Goal: Task Accomplishment & Management: Use online tool/utility

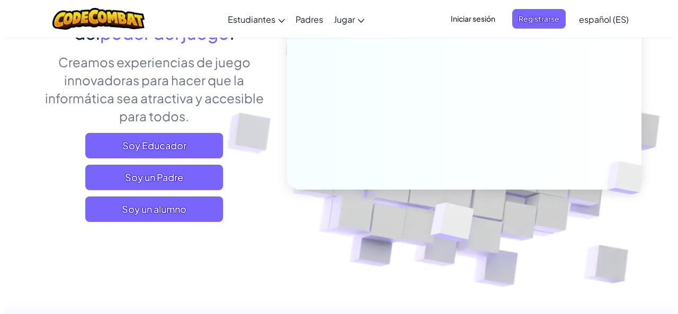
scroll to position [159, 0]
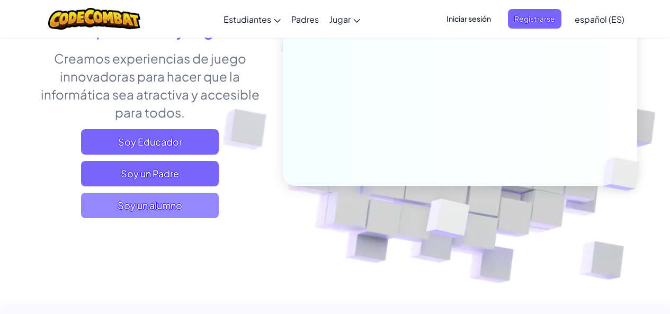
click at [154, 209] on span "Soy un alumno" at bounding box center [150, 205] width 138 height 25
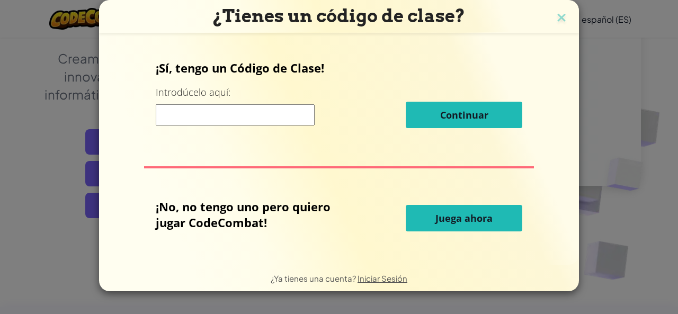
click at [471, 222] on span "Juega ahora" at bounding box center [463, 218] width 57 height 13
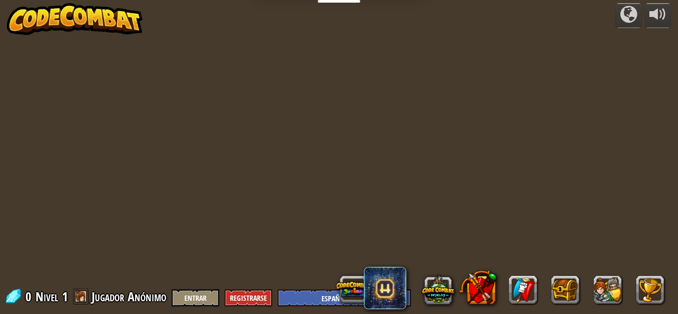
select select "es-ES"
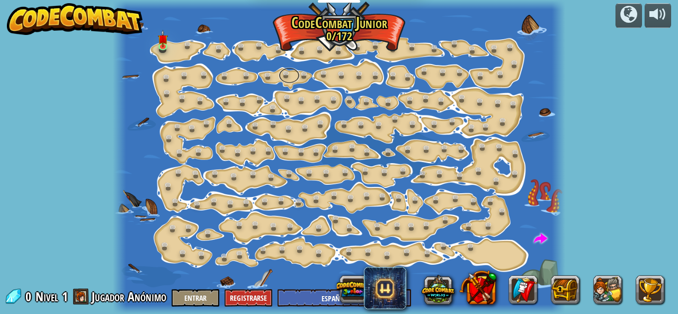
click at [292, 67] on div "Cambio de Paso (Bloqueado) Cambiar los argumentos del step. Ve inteligentemente…" at bounding box center [339, 157] width 453 height 314
click at [162, 45] on img at bounding box center [163, 34] width 10 height 23
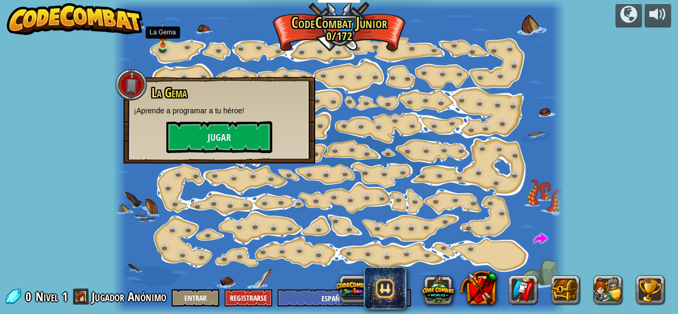
click at [162, 45] on img at bounding box center [163, 34] width 10 height 23
click at [232, 139] on button "Jugar" at bounding box center [219, 137] width 106 height 32
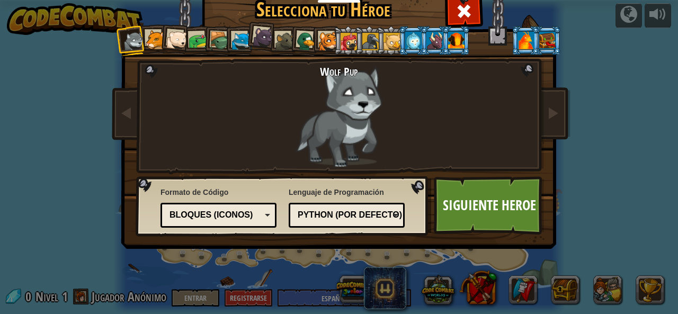
click at [550, 37] on div at bounding box center [547, 40] width 16 height 17
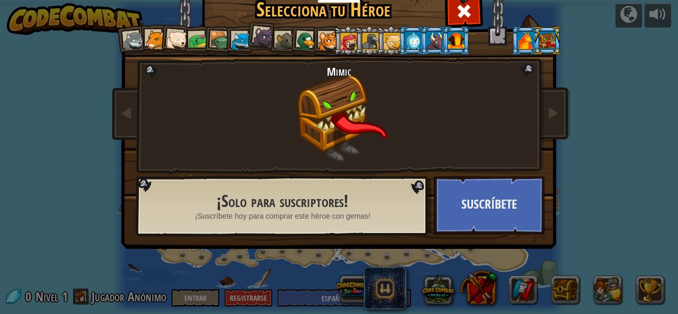
click at [518, 31] on li at bounding box center [525, 40] width 29 height 29
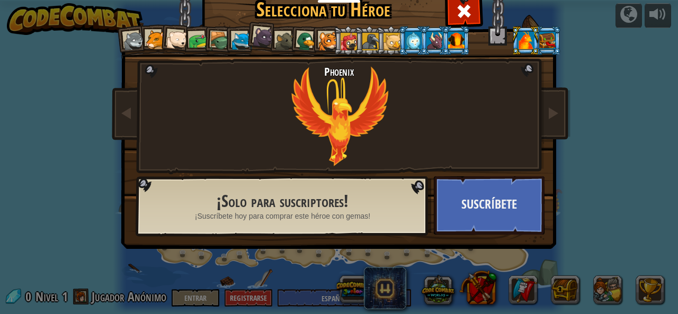
click at [448, 41] on div at bounding box center [456, 40] width 16 height 17
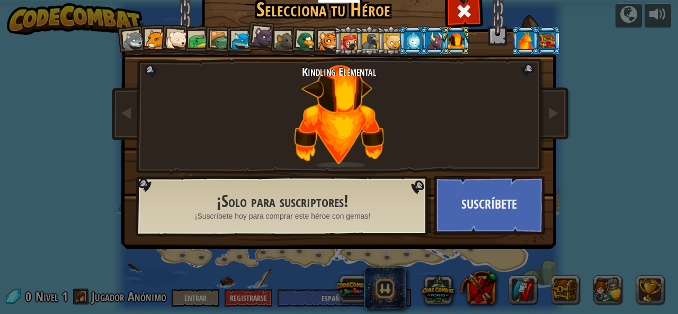
click at [398, 34] on li at bounding box center [412, 40] width 29 height 29
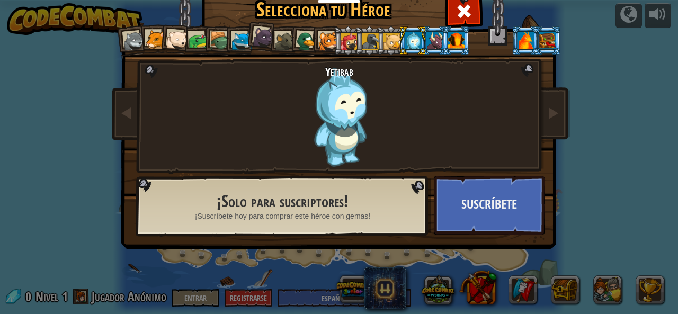
click at [391, 33] on div at bounding box center [391, 41] width 17 height 17
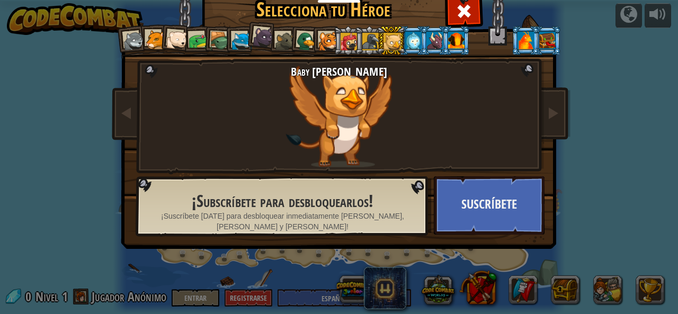
click at [342, 39] on div at bounding box center [349, 41] width 17 height 17
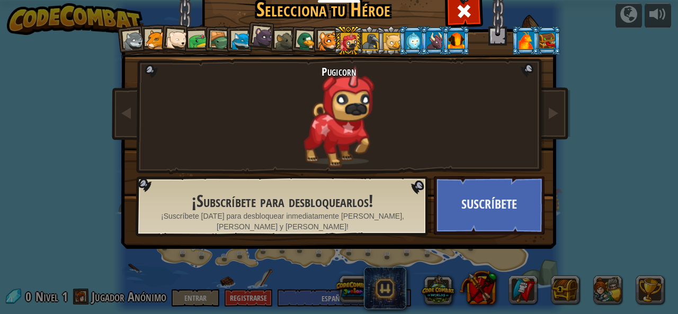
click at [249, 32] on li at bounding box center [261, 36] width 31 height 32
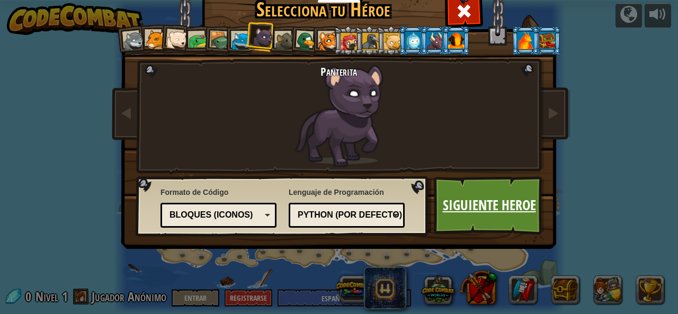
click at [473, 216] on link "Siguiente Heroe" at bounding box center [489, 205] width 111 height 58
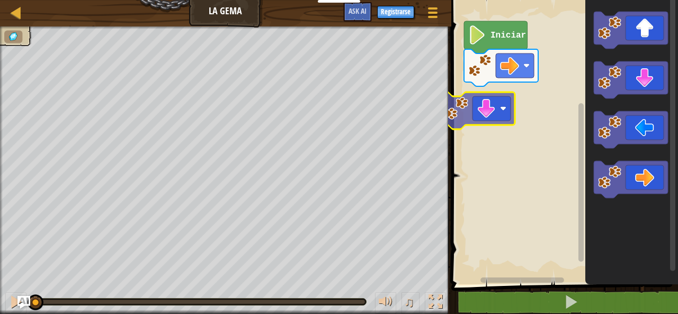
click at [493, 119] on div "Iniciar" at bounding box center [563, 140] width 230 height 290
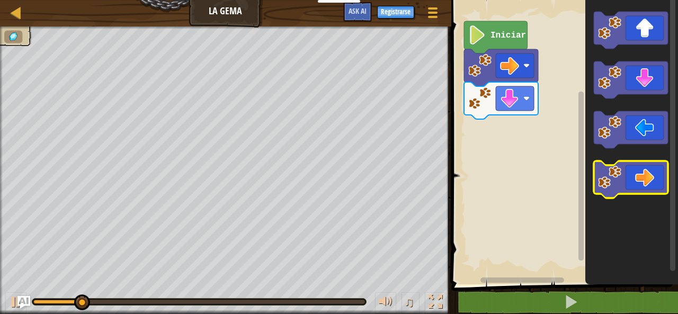
click at [620, 169] on g "Espacio de trabajo de Blockly" at bounding box center [631, 179] width 74 height 37
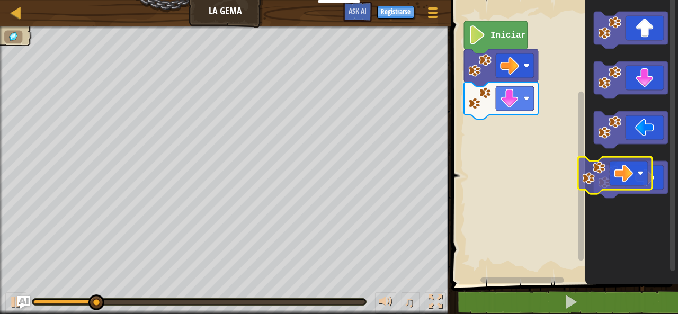
click at [593, 165] on icon "Espacio de trabajo de Blockly" at bounding box center [631, 140] width 93 height 290
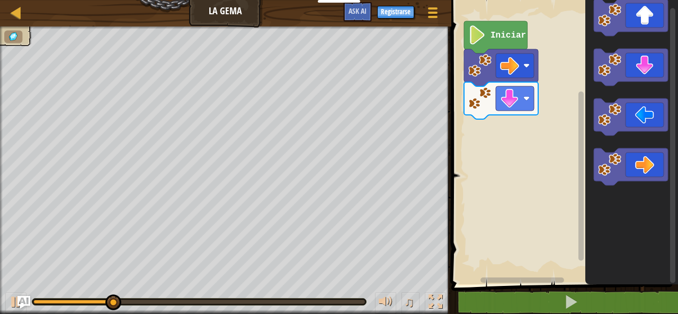
click at [503, 134] on div "Iniciar" at bounding box center [563, 140] width 230 height 290
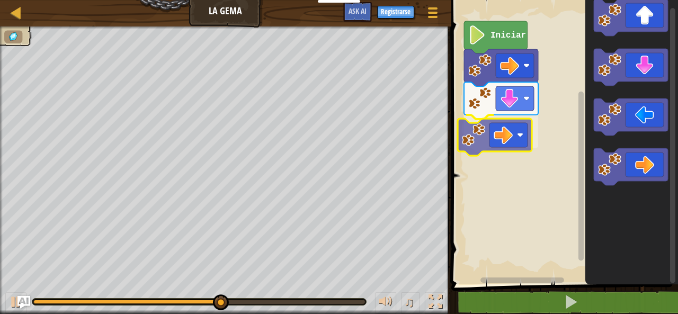
click at [508, 131] on div "Iniciar" at bounding box center [563, 140] width 230 height 290
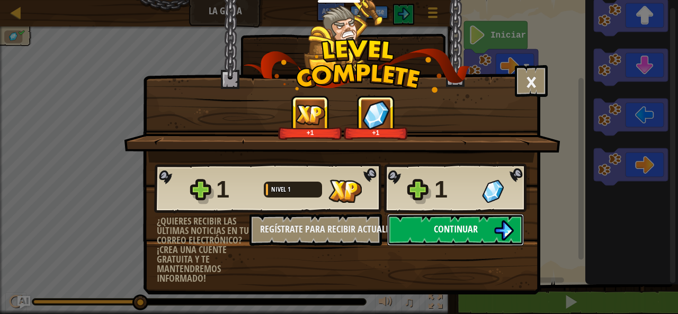
click at [468, 223] on span "Continuar" at bounding box center [456, 228] width 44 height 13
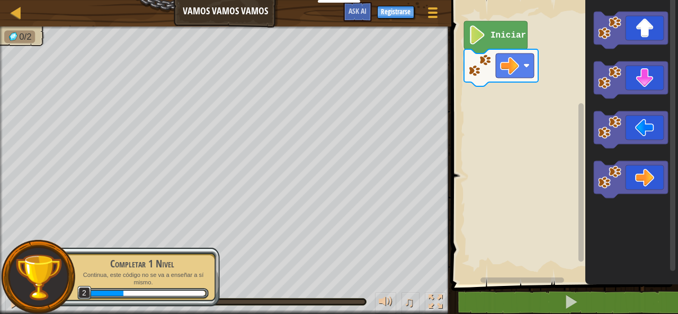
click at [248, 0] on html "Estudiantes Crear Cuenta Gratis. Soluciones para escuelas y distritos Vista pre…" at bounding box center [339, 0] width 678 height 0
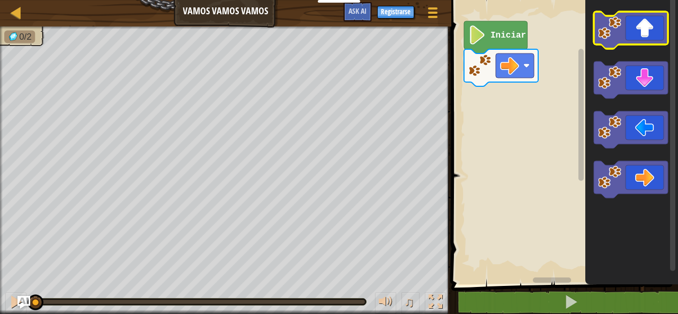
click at [624, 41] on icon "Espacio de trabajo de Blockly" at bounding box center [631, 30] width 74 height 37
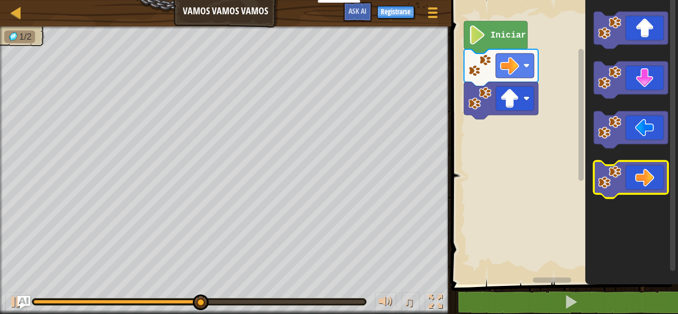
click at [647, 198] on rect "Espacio de trabajo de Blockly" at bounding box center [631, 179] width 74 height 37
click at [644, 170] on icon "Espacio de trabajo de Blockly" at bounding box center [631, 179] width 74 height 37
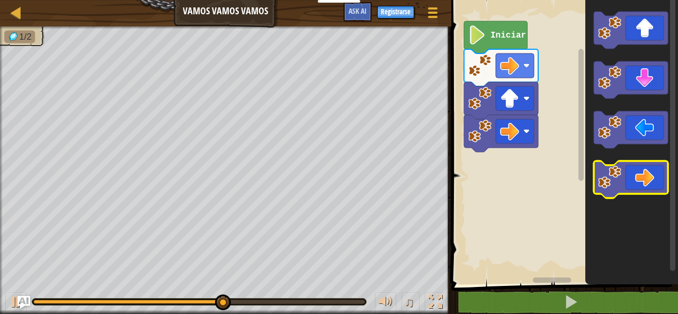
click at [625, 185] on icon "Espacio de trabajo de Blockly" at bounding box center [631, 179] width 74 height 37
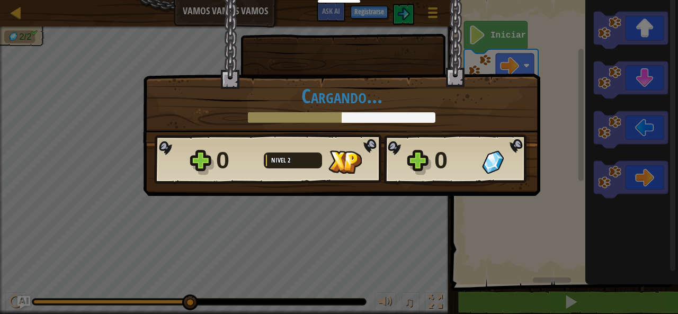
click at [444, 166] on div "0" at bounding box center [454, 161] width 41 height 34
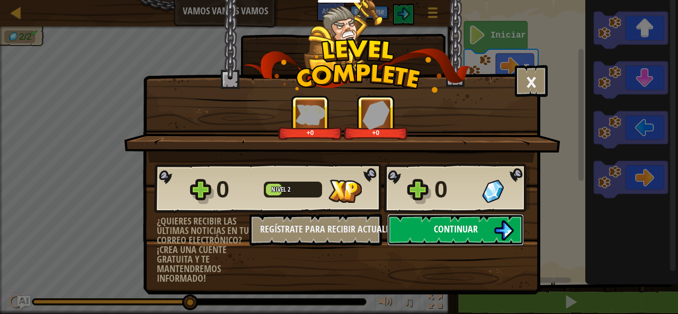
click at [449, 236] on button "Continuar" at bounding box center [455, 230] width 137 height 32
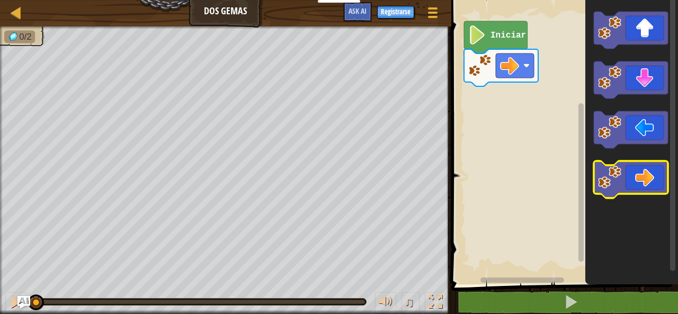
click at [635, 181] on icon "Espacio de trabajo de Blockly" at bounding box center [631, 179] width 74 height 37
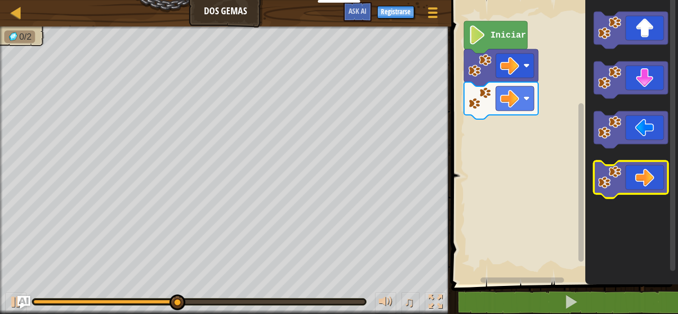
click at [635, 181] on icon "Espacio de trabajo de Blockly" at bounding box center [631, 179] width 74 height 37
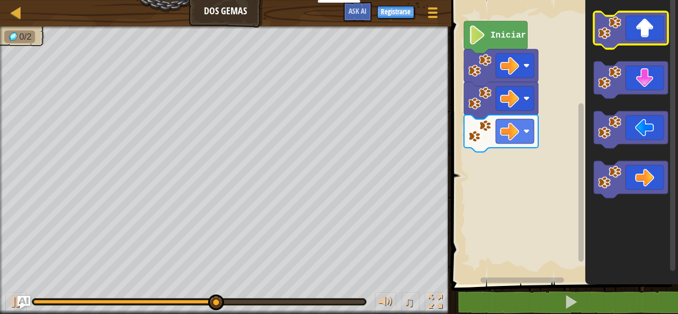
click at [645, 28] on icon "Espacio de trabajo de Blockly" at bounding box center [631, 30] width 74 height 37
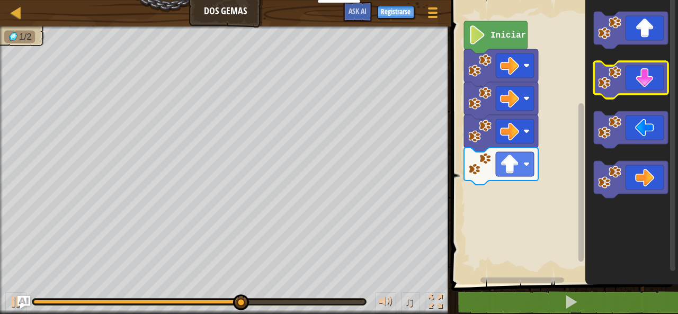
click at [633, 79] on icon "Espacio de trabajo de Blockly" at bounding box center [631, 79] width 74 height 37
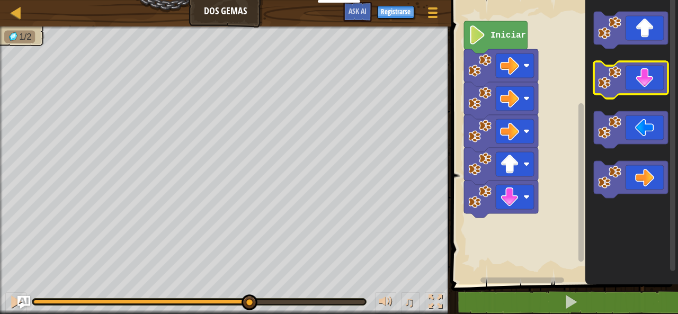
click at [633, 79] on icon "Espacio de trabajo de Blockly" at bounding box center [631, 79] width 74 height 37
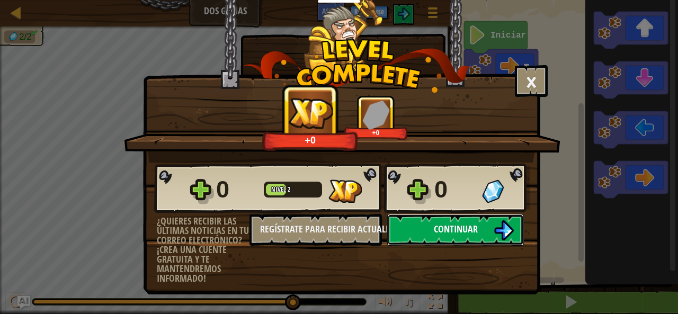
click at [464, 229] on span "Continuar" at bounding box center [456, 228] width 44 height 13
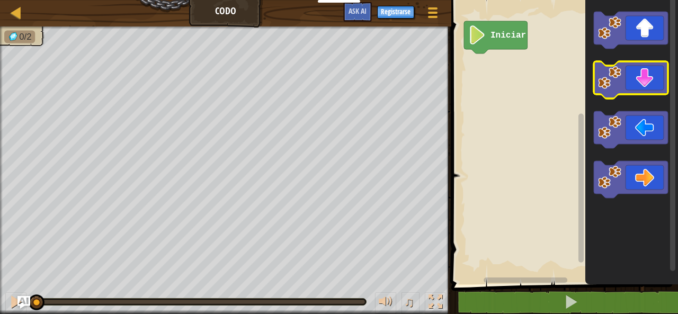
click at [642, 84] on icon "Espacio de trabajo de Blockly" at bounding box center [631, 79] width 74 height 37
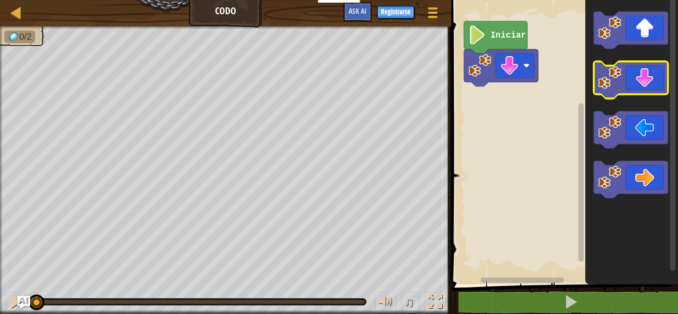
click at [642, 84] on icon "Espacio de trabajo de Blockly" at bounding box center [631, 79] width 74 height 37
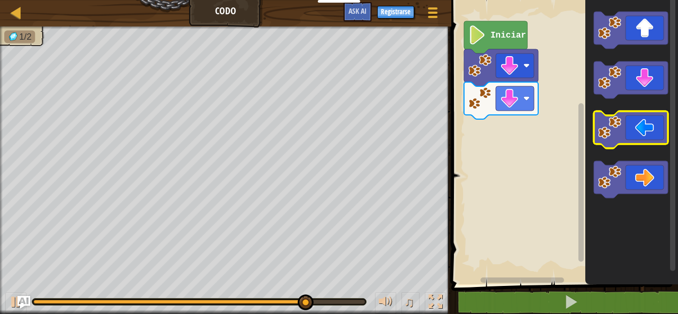
click at [599, 124] on image "Espacio de trabajo de Blockly" at bounding box center [609, 127] width 23 height 23
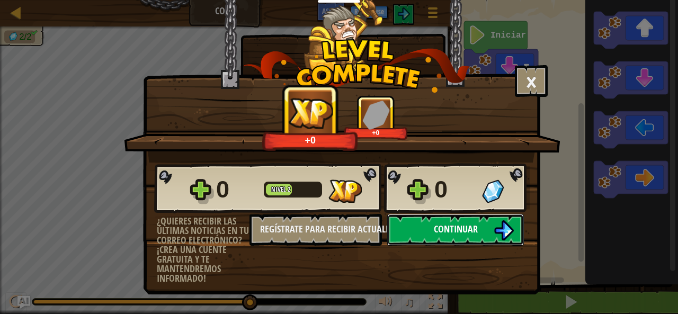
click at [456, 217] on button "Continuar" at bounding box center [455, 230] width 137 height 32
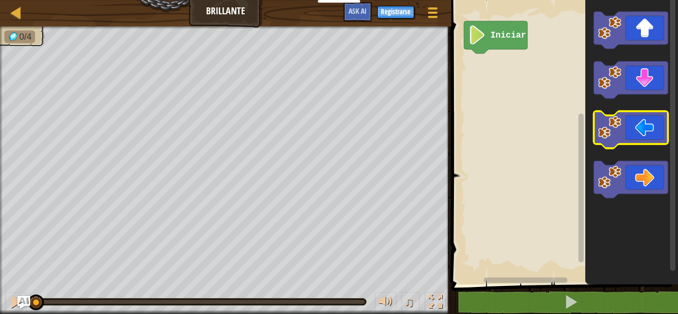
click at [615, 130] on image "Espacio de trabajo de Blockly" at bounding box center [609, 127] width 23 height 23
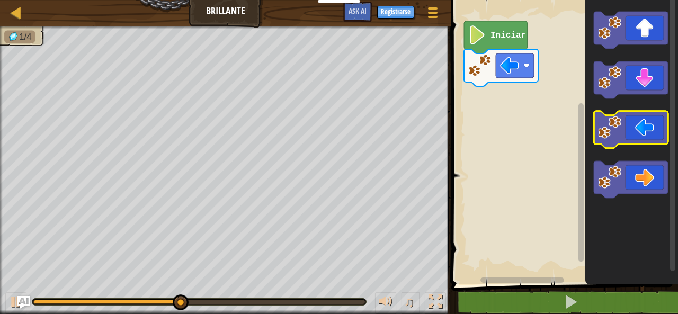
click at [620, 123] on image "Espacio de trabajo de Blockly" at bounding box center [609, 127] width 23 height 23
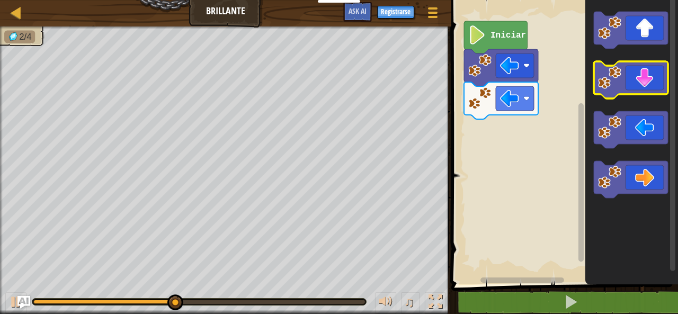
click at [633, 74] on icon "Espacio de trabajo de Blockly" at bounding box center [631, 79] width 74 height 37
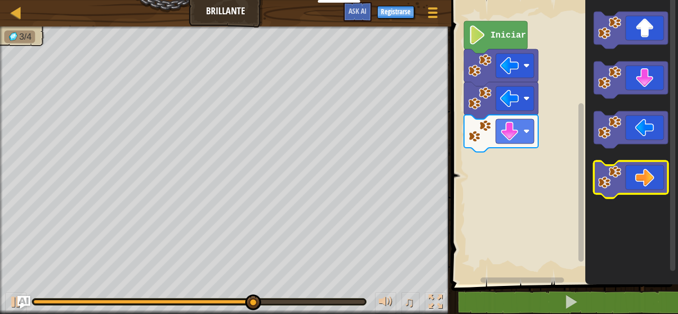
click at [650, 176] on icon "Espacio de trabajo de Blockly" at bounding box center [631, 179] width 74 height 37
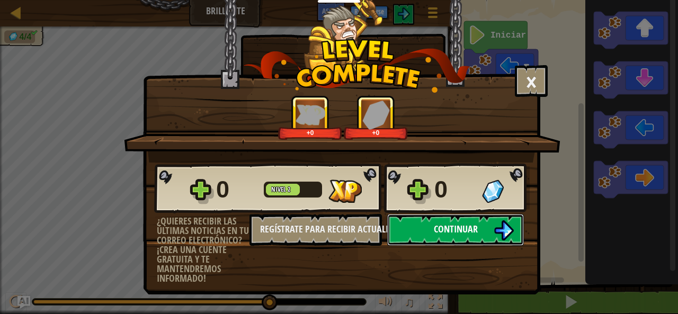
click at [467, 239] on button "Continuar" at bounding box center [455, 230] width 137 height 32
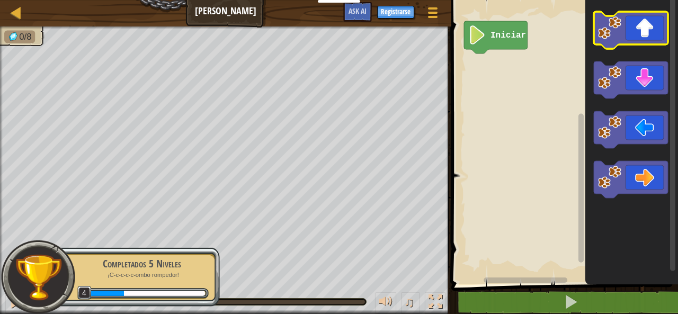
click at [652, 28] on icon "Espacio de trabajo de Blockly" at bounding box center [631, 30] width 74 height 37
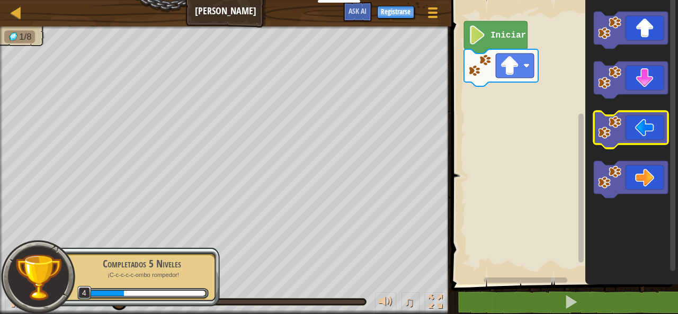
click at [620, 121] on image "Espacio de trabajo de Blockly" at bounding box center [609, 127] width 23 height 23
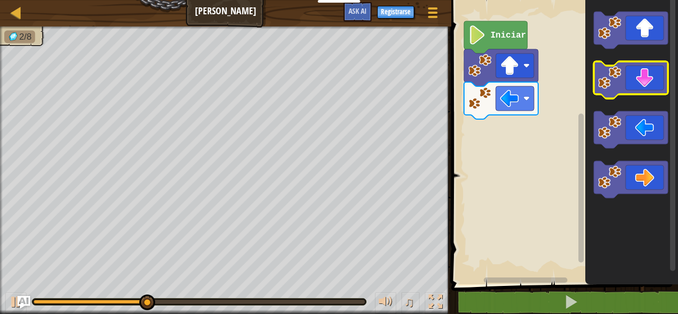
click at [643, 84] on icon "Espacio de trabajo de Blockly" at bounding box center [631, 79] width 74 height 37
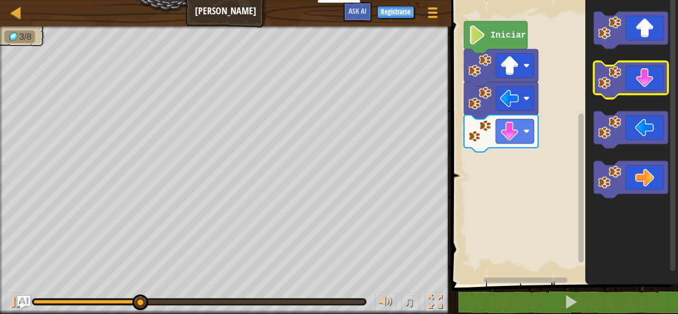
click at [643, 84] on icon "Espacio de trabajo de Blockly" at bounding box center [631, 79] width 74 height 37
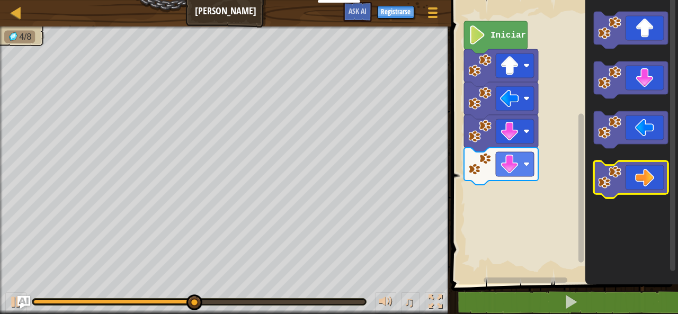
click at [622, 181] on icon "Espacio de trabajo de Blockly" at bounding box center [631, 179] width 74 height 37
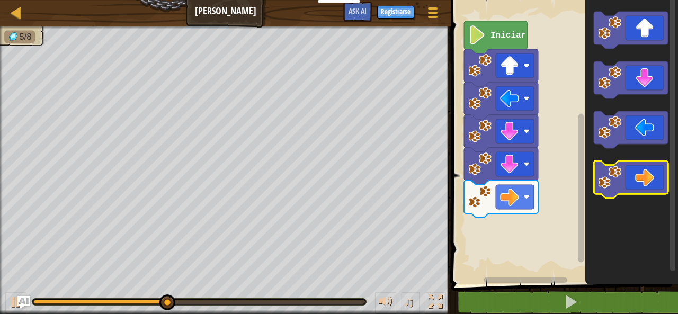
click at [622, 181] on icon "Espacio de trabajo de Blockly" at bounding box center [631, 179] width 74 height 37
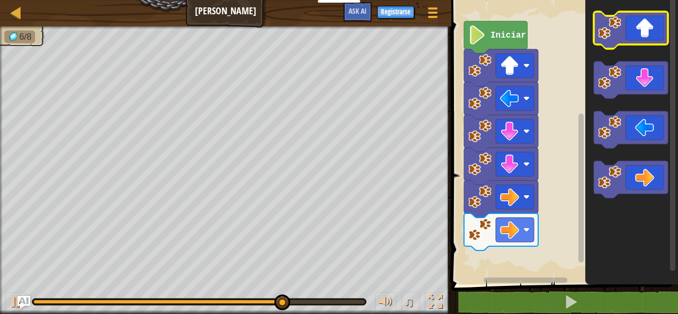
click at [624, 23] on icon "Espacio de trabajo de Blockly" at bounding box center [631, 30] width 74 height 37
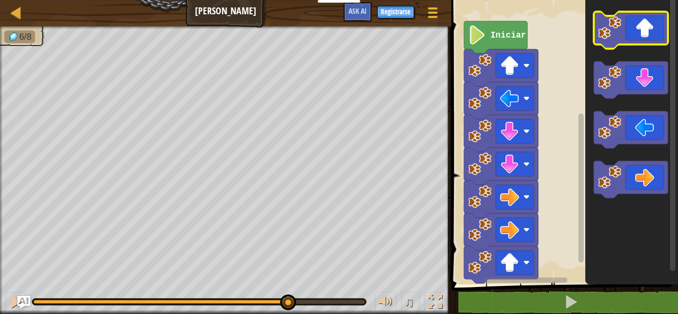
click at [624, 23] on icon "Espacio de trabajo de Blockly" at bounding box center [631, 30] width 74 height 37
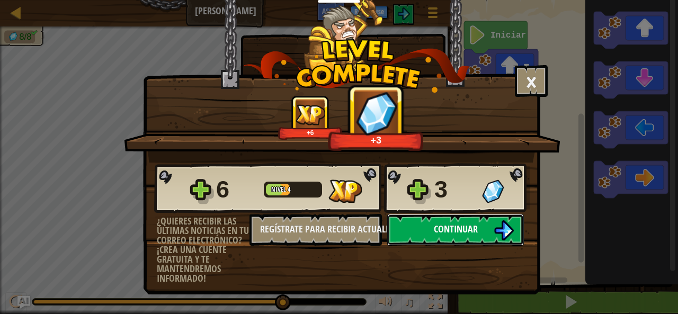
click at [486, 232] on button "Continuar" at bounding box center [455, 230] width 137 height 32
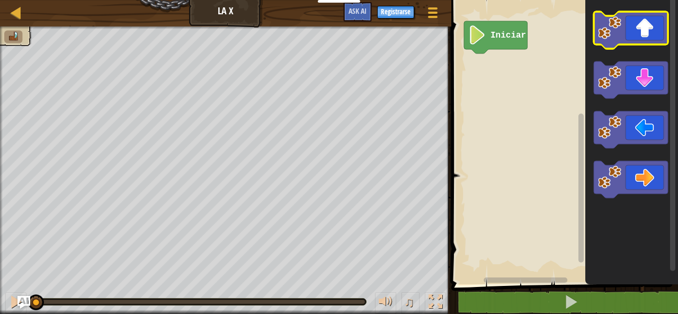
click at [627, 33] on icon "Espacio de trabajo de Blockly" at bounding box center [631, 30] width 74 height 37
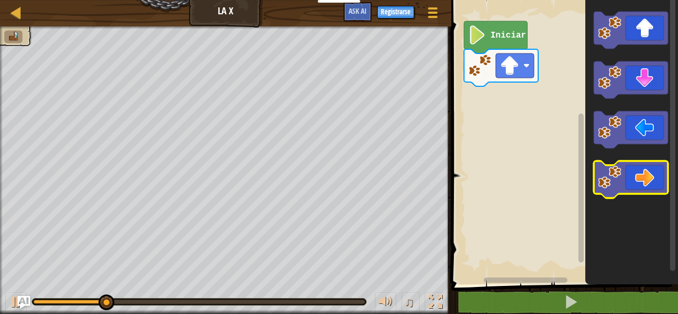
click at [641, 183] on icon "Espacio de trabajo de Blockly" at bounding box center [631, 179] width 74 height 37
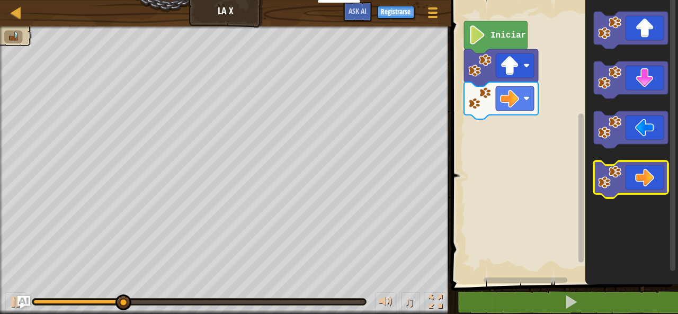
click at [641, 183] on icon "Espacio de trabajo de Blockly" at bounding box center [631, 179] width 74 height 37
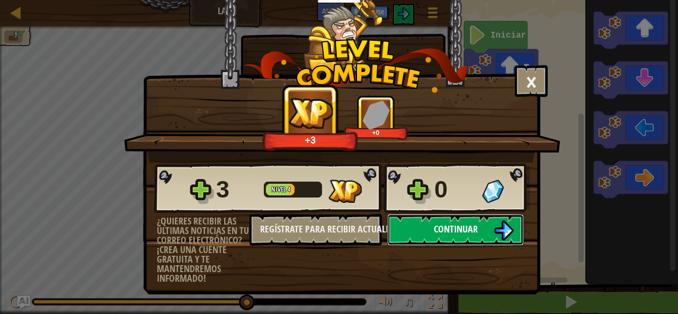
click at [398, 225] on button "Continuar" at bounding box center [455, 230] width 137 height 32
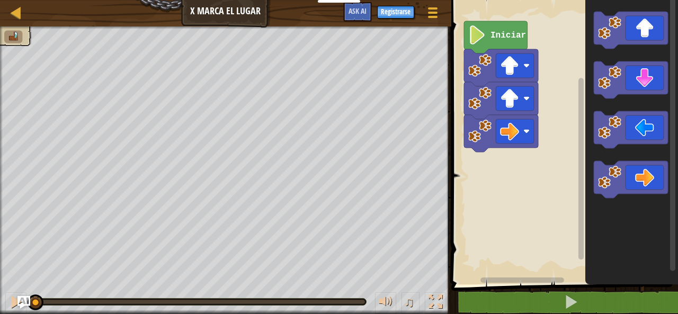
click at [507, 32] on text "Iniciar" at bounding box center [507, 36] width 35 height 10
click at [621, 170] on image "Espacio de trabajo de Blockly" at bounding box center [609, 177] width 23 height 23
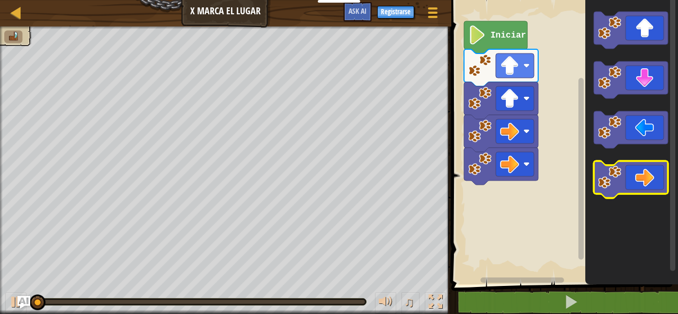
click at [621, 170] on image "Espacio de trabajo de Blockly" at bounding box center [609, 177] width 23 height 23
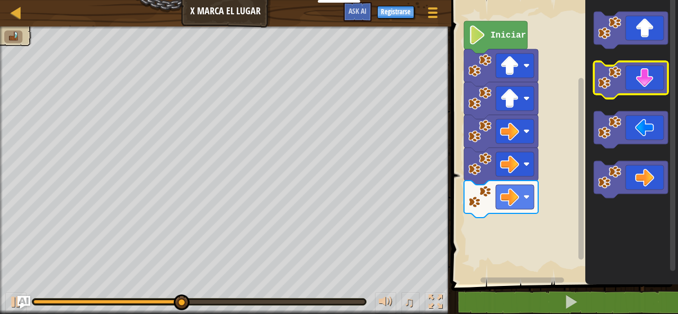
click at [643, 92] on icon "Espacio de trabajo de Blockly" at bounding box center [631, 79] width 74 height 37
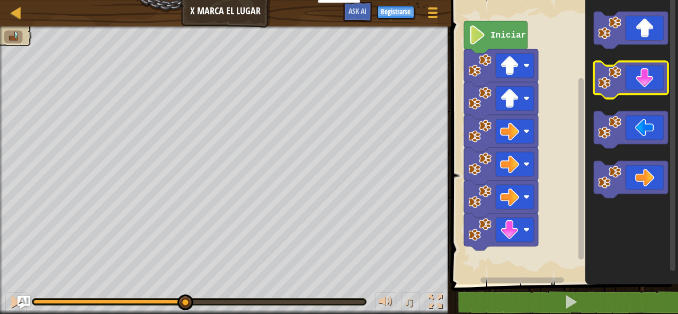
click at [643, 92] on icon "Espacio de trabajo de Blockly" at bounding box center [631, 79] width 74 height 37
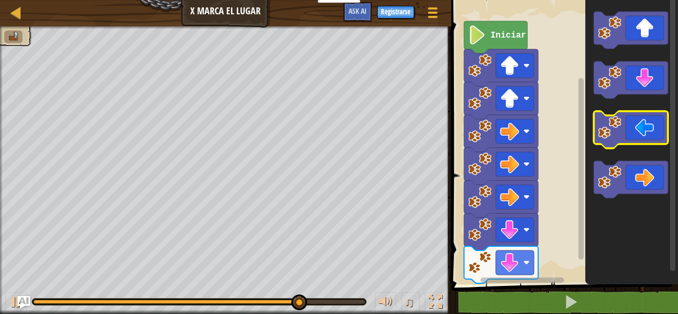
click at [612, 117] on g "Espacio de trabajo de Blockly" at bounding box center [631, 129] width 74 height 37
click at [622, 123] on icon "Espacio de trabajo de Blockly" at bounding box center [631, 129] width 74 height 37
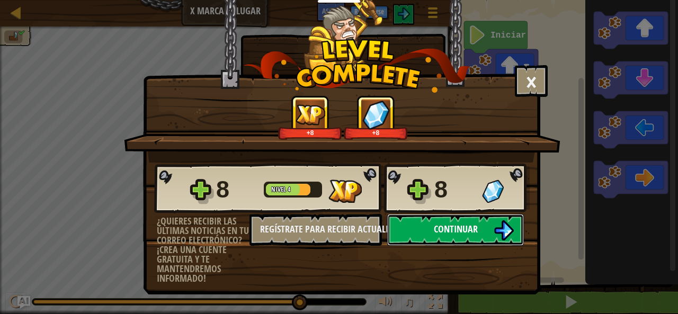
click at [470, 218] on button "Continuar" at bounding box center [455, 230] width 137 height 32
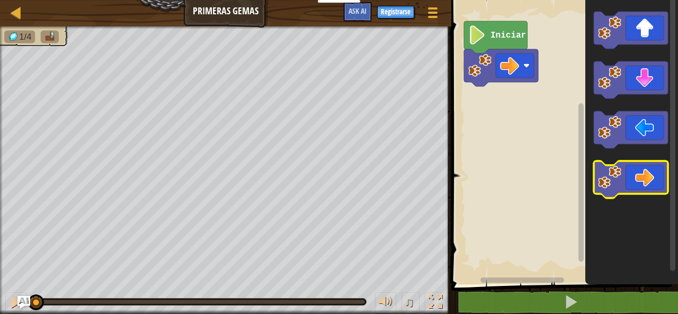
click at [631, 178] on icon "Espacio de trabajo de Blockly" at bounding box center [631, 179] width 74 height 37
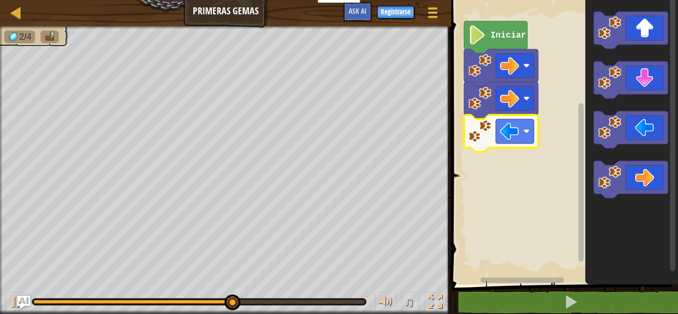
click at [482, 147] on icon "Espacio de trabajo de Blockly" at bounding box center [501, 133] width 74 height 37
click at [482, 146] on icon "Espacio de trabajo de Blockly" at bounding box center [501, 133] width 74 height 37
click at [506, 136] on image "Espacio de trabajo de Blockly" at bounding box center [509, 131] width 19 height 19
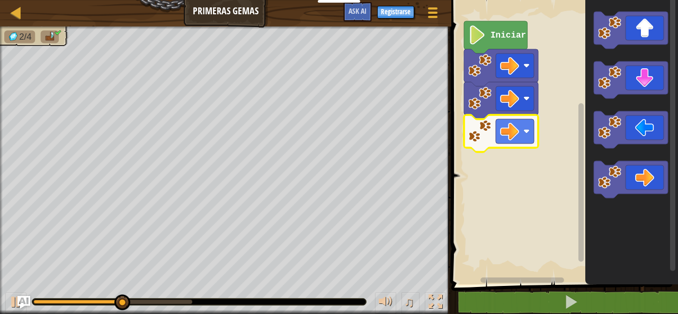
click at [509, 237] on rect "Espacio de trabajo de Blockly" at bounding box center [563, 140] width 230 height 290
click at [478, 134] on image "Espacio de trabajo de Blockly" at bounding box center [479, 131] width 23 height 23
click at [499, 131] on rect "Espacio de trabajo de Blockly" at bounding box center [515, 131] width 38 height 24
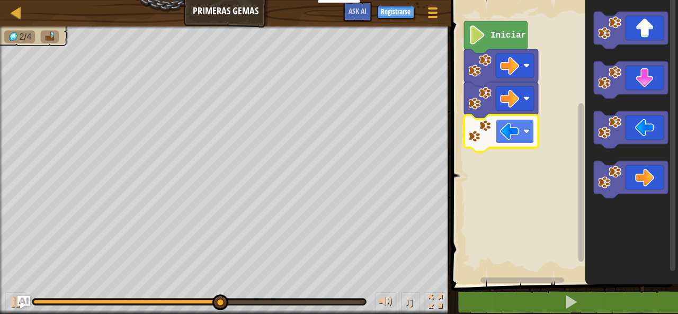
click at [508, 135] on image "Espacio de trabajo de Blockly" at bounding box center [509, 131] width 19 height 19
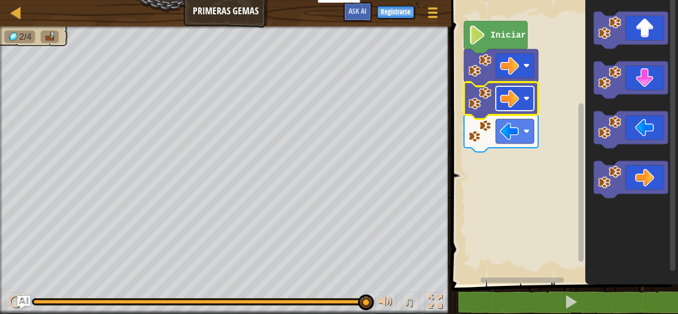
click at [499, 102] on rect "Espacio de trabajo de Blockly" at bounding box center [515, 98] width 38 height 24
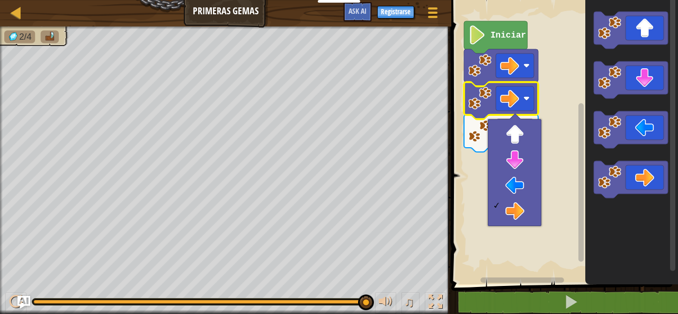
click at [485, 104] on image "Espacio de trabajo de Blockly" at bounding box center [479, 98] width 23 height 23
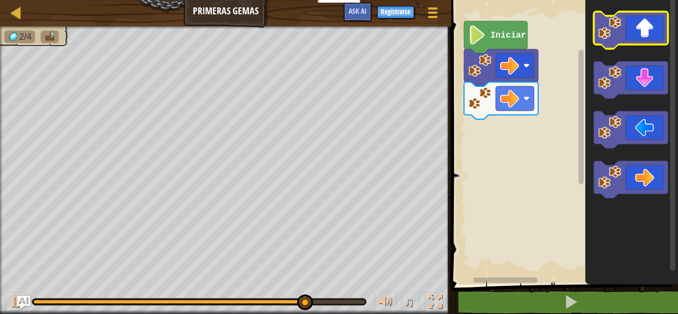
click at [655, 37] on icon "Espacio de trabajo de Blockly" at bounding box center [631, 30] width 74 height 37
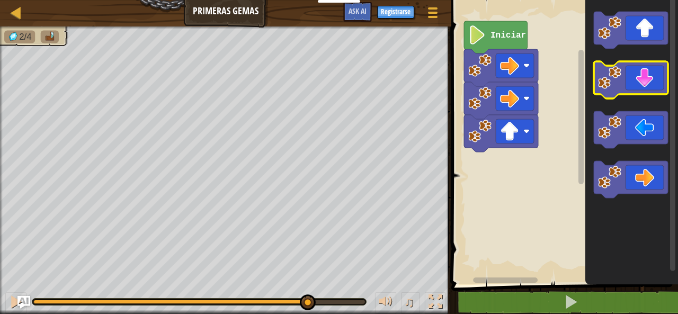
click at [629, 90] on icon "Espacio de trabajo de Blockly" at bounding box center [631, 79] width 74 height 37
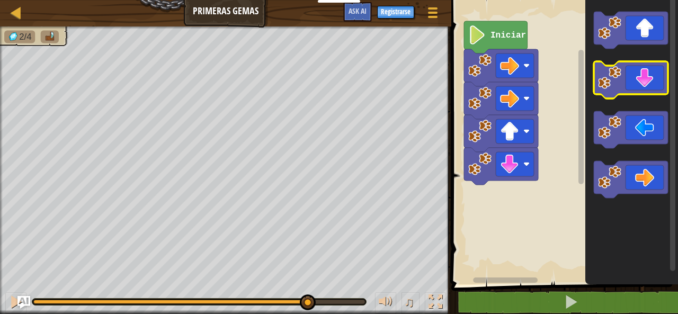
click at [629, 90] on icon "Espacio de trabajo de Blockly" at bounding box center [631, 79] width 74 height 37
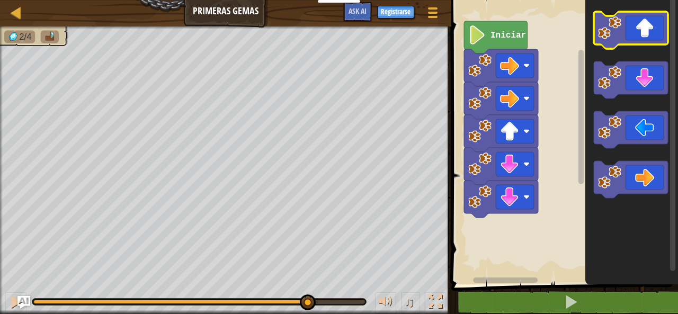
click at [628, 37] on icon "Espacio de trabajo de Blockly" at bounding box center [631, 30] width 74 height 37
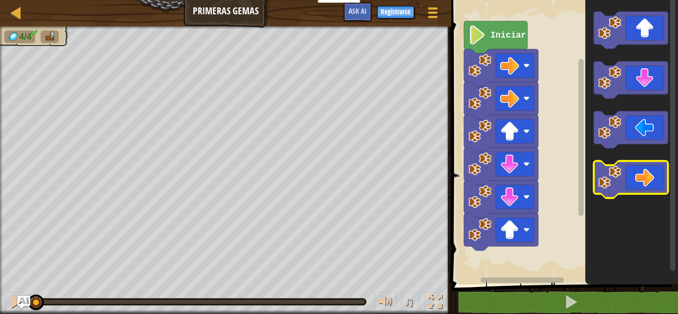
click at [654, 188] on icon "Espacio de trabajo de Blockly" at bounding box center [631, 179] width 74 height 37
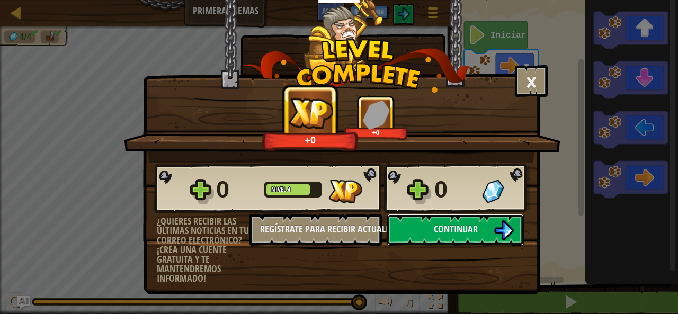
drag, startPoint x: 395, startPoint y: 222, endPoint x: 387, endPoint y: 226, distance: 9.0
click at [387, 226] on div "Continuar" at bounding box center [455, 230] width 147 height 32
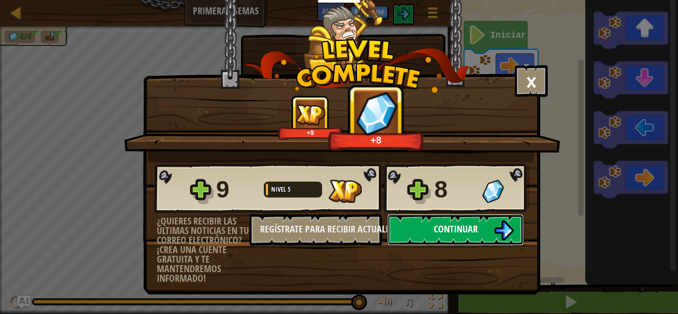
click at [392, 221] on button "Continuar" at bounding box center [455, 230] width 137 height 32
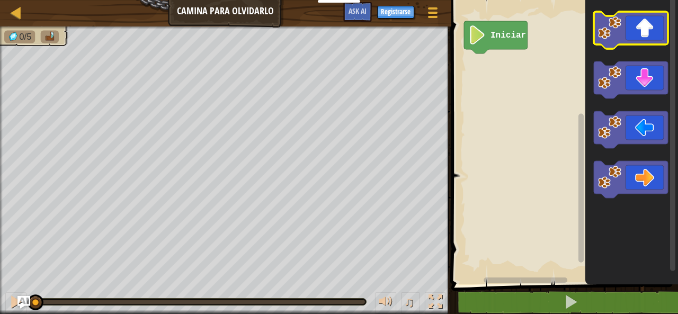
click at [642, 21] on icon "Espacio de trabajo de Blockly" at bounding box center [631, 30] width 74 height 37
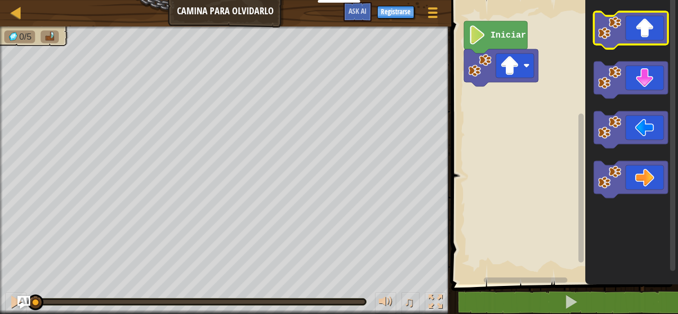
click at [642, 21] on icon "Espacio de trabajo de Blockly" at bounding box center [631, 30] width 74 height 37
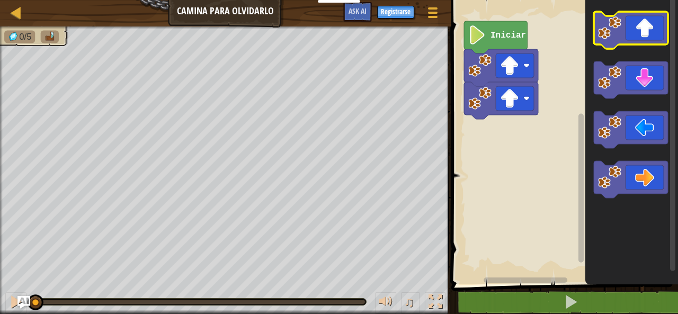
click at [642, 21] on icon "Espacio de trabajo de Blockly" at bounding box center [631, 30] width 74 height 37
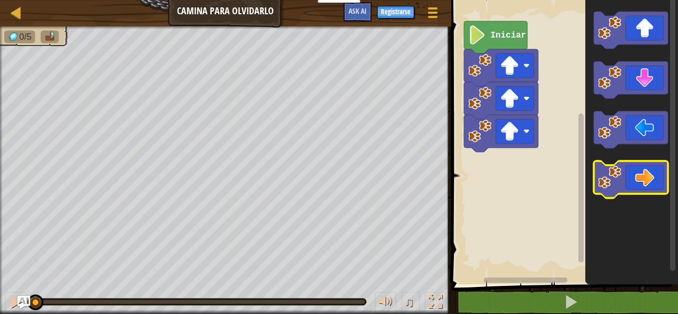
click at [638, 183] on icon "Espacio de trabajo de Blockly" at bounding box center [631, 179] width 74 height 37
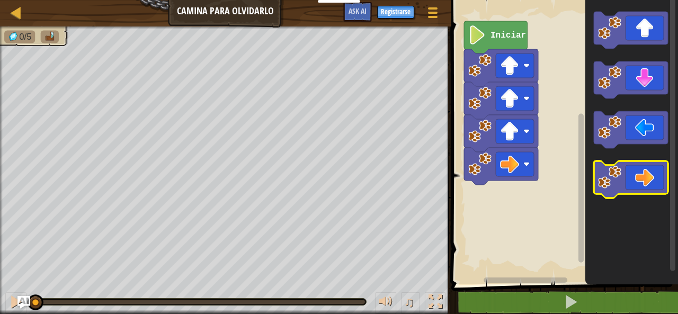
click at [639, 182] on icon "Espacio de trabajo de Blockly" at bounding box center [631, 179] width 74 height 37
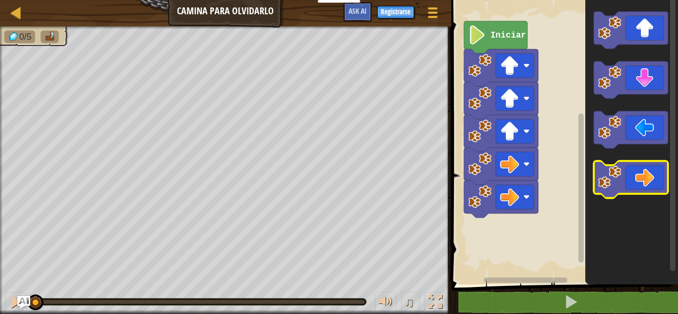
click at [641, 172] on icon "Espacio de trabajo de Blockly" at bounding box center [631, 179] width 74 height 37
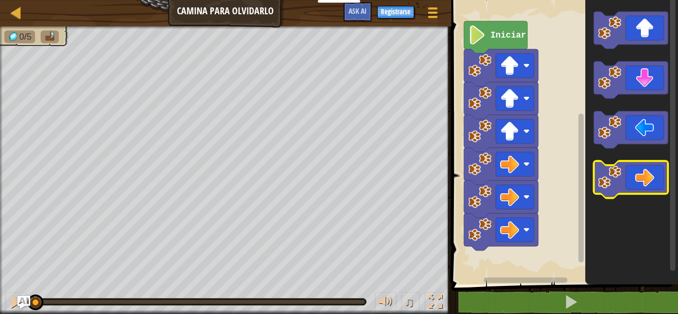
click at [641, 172] on icon "Espacio de trabajo de Blockly" at bounding box center [631, 179] width 74 height 37
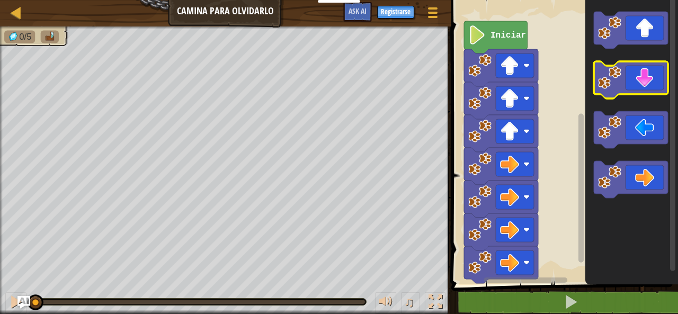
click at [650, 89] on icon "Espacio de trabajo de Blockly" at bounding box center [631, 79] width 74 height 37
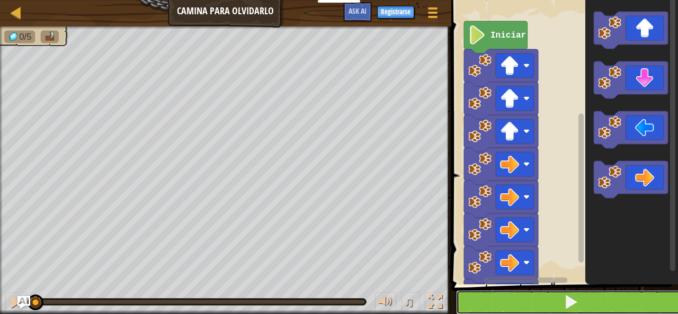
click at [536, 306] on button at bounding box center [571, 302] width 230 height 24
click at [486, 302] on button at bounding box center [571, 302] width 230 height 24
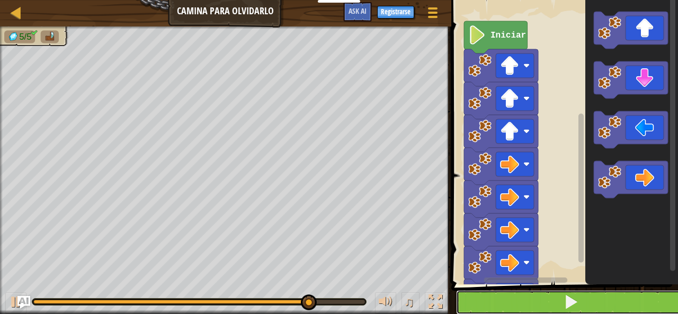
click at [548, 296] on button at bounding box center [571, 302] width 230 height 24
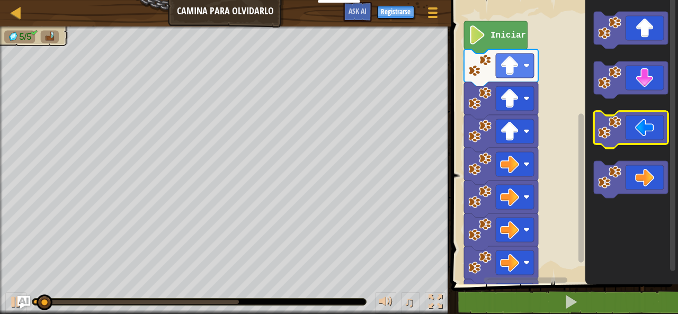
click at [654, 131] on icon "Espacio de trabajo de Blockly" at bounding box center [631, 129] width 74 height 37
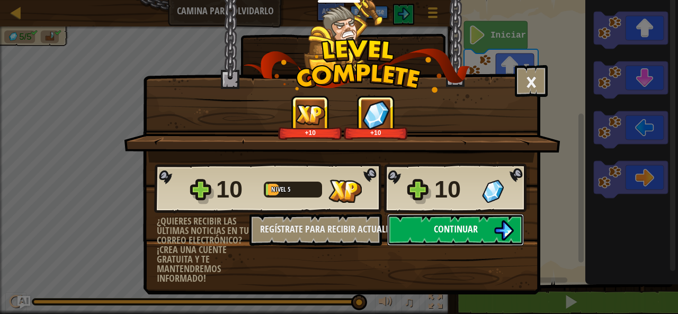
click at [459, 229] on span "Continuar" at bounding box center [456, 228] width 44 height 13
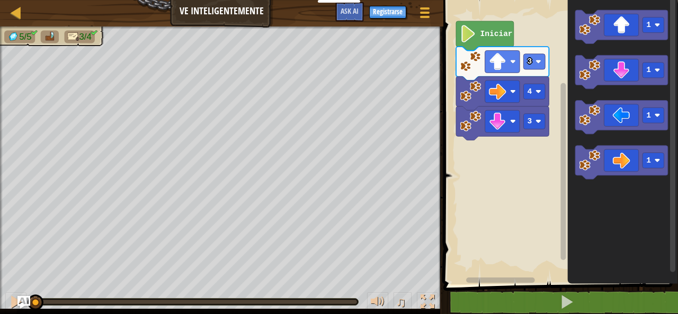
click at [481, 39] on icon "Espacio de trabajo de Blockly" at bounding box center [485, 35] width 58 height 29
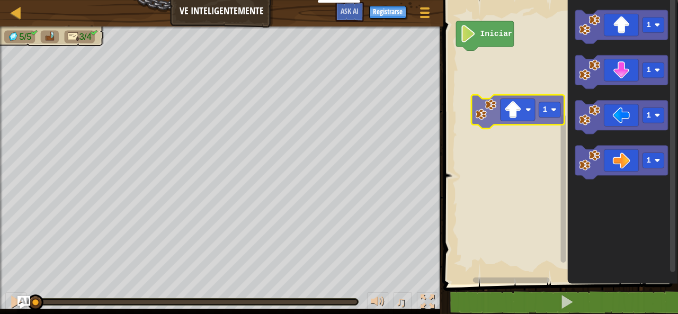
click at [533, 110] on div "Iniciar 1 1 1 1 1" at bounding box center [559, 140] width 238 height 290
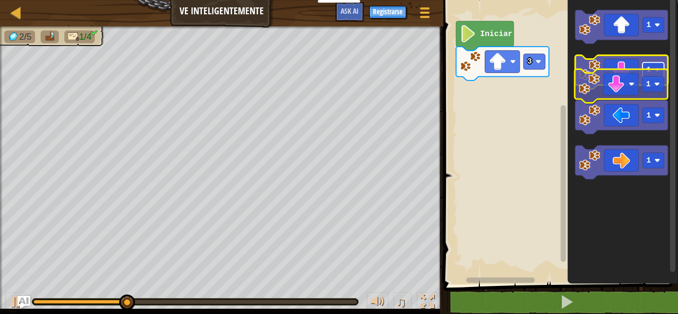
click at [642, 83] on g "1" at bounding box center [621, 73] width 93 height 34
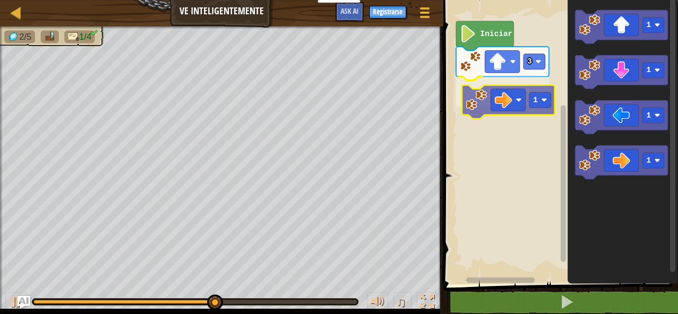
click at [531, 112] on div "Iniciar 3 1 1 1 1 1 1" at bounding box center [559, 140] width 238 height 290
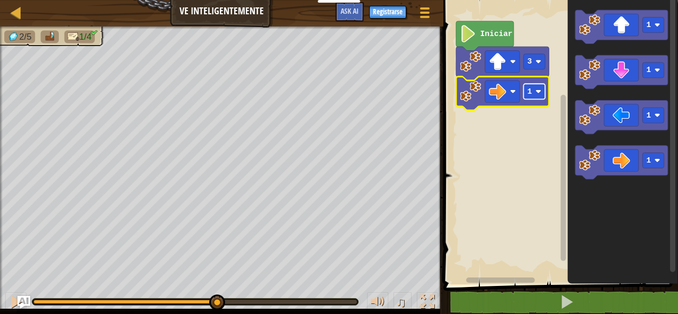
click at [534, 95] on rect "Espacio de trabajo de Blockly" at bounding box center [534, 91] width 22 height 15
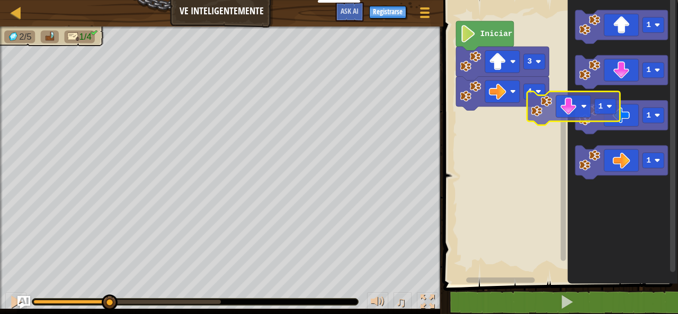
click at [570, 109] on icon "1 1 1 1" at bounding box center [622, 140] width 111 height 290
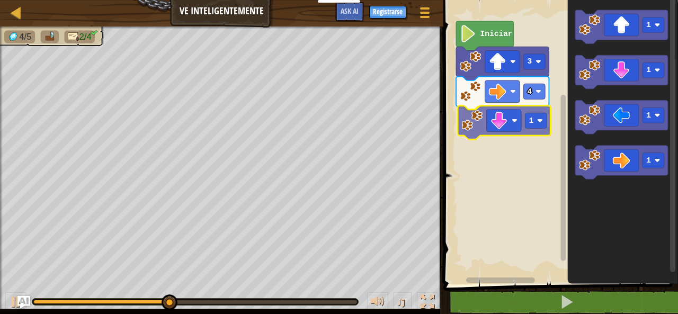
click at [477, 136] on div "Iniciar 3 4 1 1 1 1 1 1" at bounding box center [559, 140] width 238 height 290
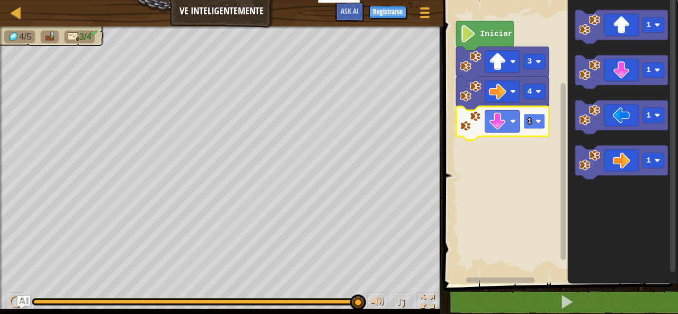
click at [532, 115] on rect "Espacio de trabajo de Blockly" at bounding box center [534, 121] width 22 height 15
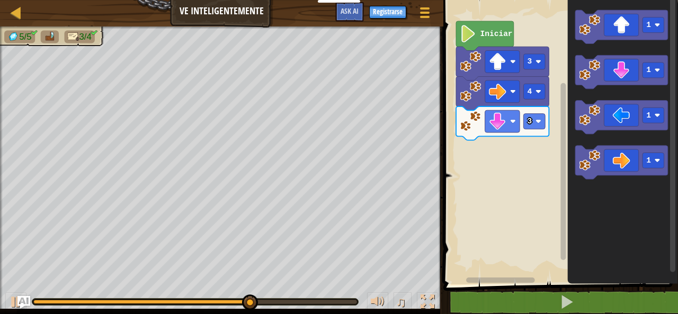
click at [517, 196] on div "Iniciar 3 4 3 1 1 1 1" at bounding box center [559, 140] width 238 height 290
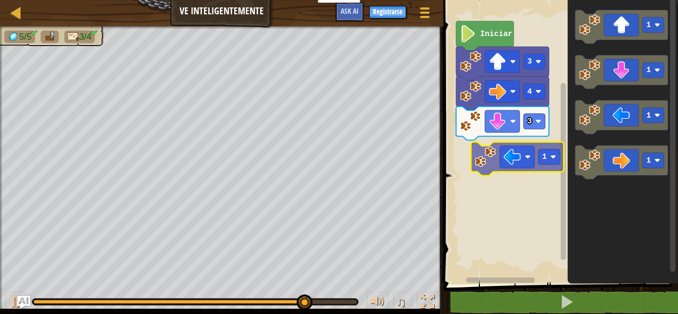
click at [503, 161] on div "Iniciar 3 4 3 1 1 1 1 1" at bounding box center [559, 140] width 238 height 290
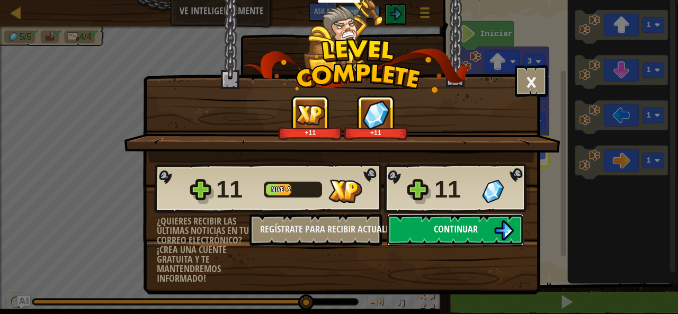
click at [462, 227] on span "Continuar" at bounding box center [456, 228] width 44 height 13
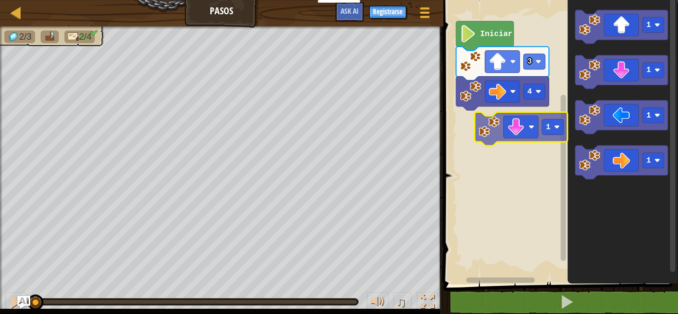
click at [528, 129] on div "4 3 Iniciar 1 1 1 1 1" at bounding box center [559, 140] width 238 height 290
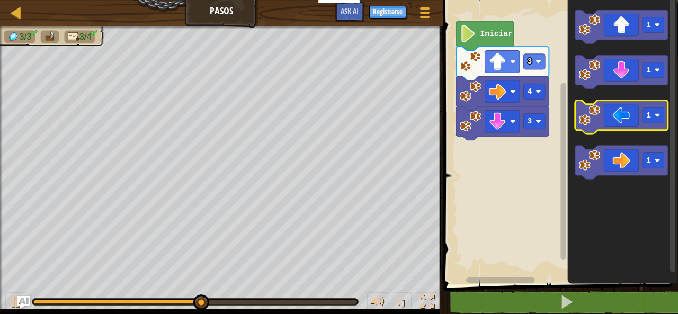
click at [621, 111] on icon "Espacio de trabajo de Blockly" at bounding box center [621, 118] width 93 height 34
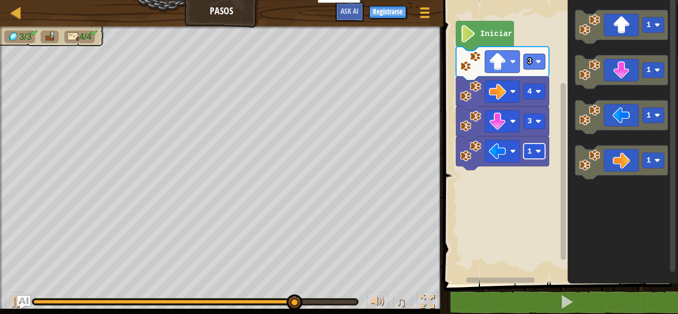
click at [529, 145] on rect "Espacio de trabajo de Blockly" at bounding box center [534, 151] width 22 height 15
click at [531, 146] on rect "Espacio de trabajo de Blockly" at bounding box center [534, 151] width 22 height 15
click at [531, 147] on text "1" at bounding box center [529, 151] width 5 height 8
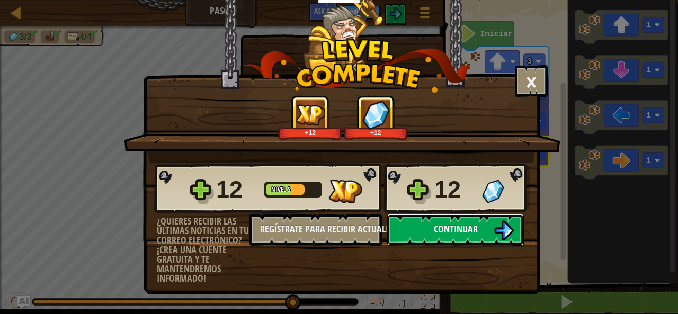
click at [459, 242] on button "Continuar" at bounding box center [455, 230] width 137 height 32
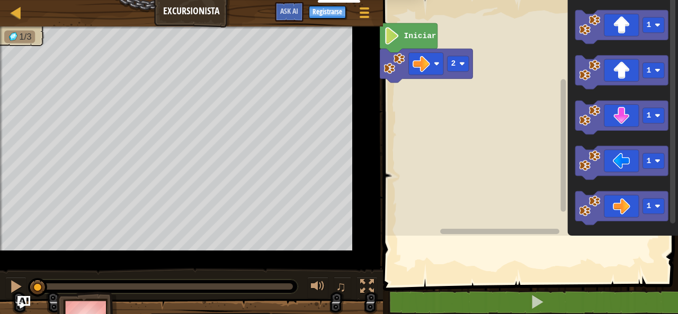
click at [184, 173] on div "Mapa Excursionista Menú del Juego Registrarse Ask AI 1 הההההההההההההההההההההההה…" at bounding box center [339, 157] width 678 height 314
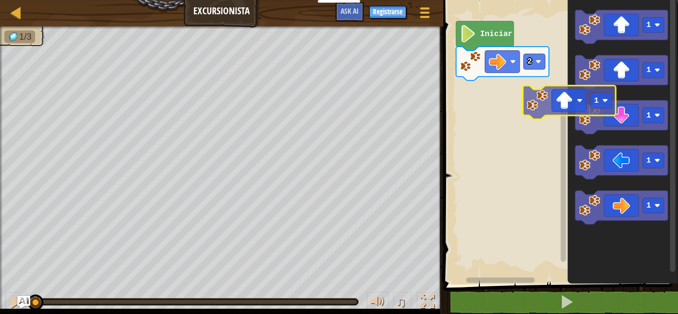
click at [525, 115] on div "2 Iniciar 1 1 1 1 1 1" at bounding box center [559, 140] width 238 height 290
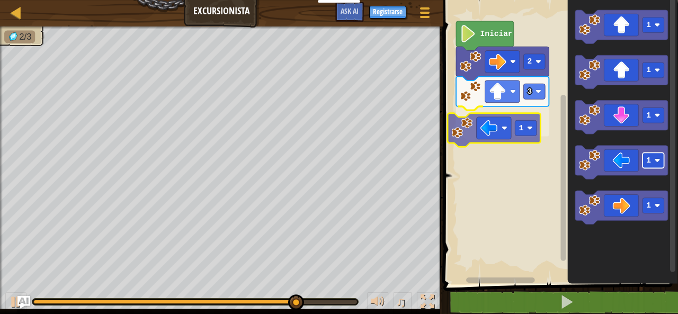
click at [515, 132] on div "Iniciar 2 3 1 1 1 1 1 1 1" at bounding box center [559, 140] width 238 height 290
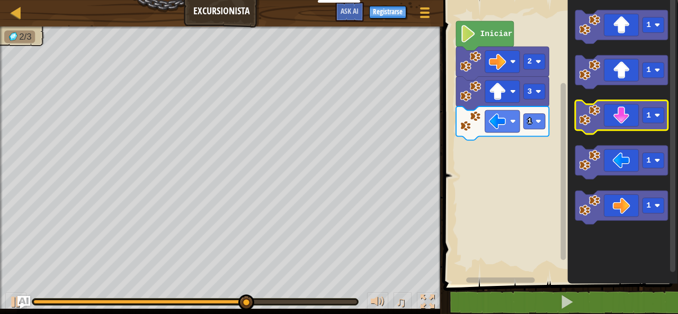
click at [615, 129] on icon "Espacio de trabajo de Blockly" at bounding box center [621, 118] width 93 height 34
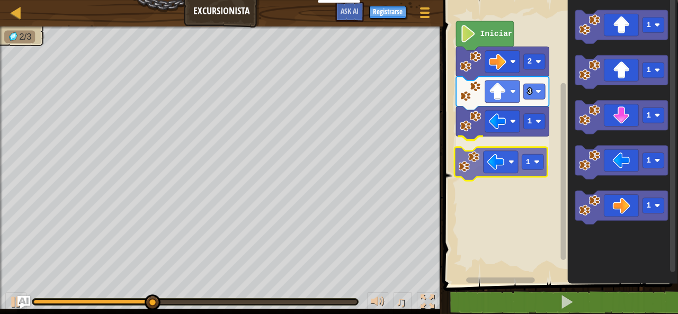
click at [500, 173] on div "Iniciar 2 3 1 1 1 1 1 1 1 1" at bounding box center [559, 140] width 238 height 290
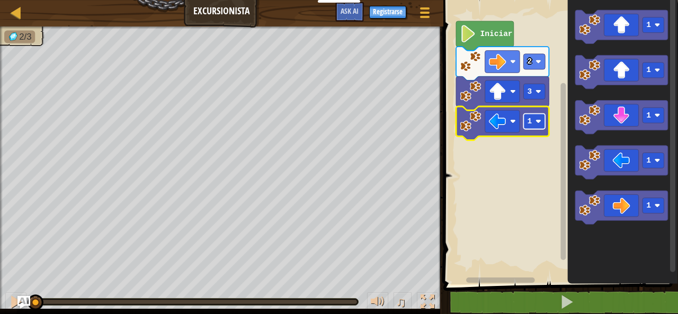
click at [533, 126] on rect "Espacio de trabajo de Blockly" at bounding box center [534, 121] width 22 height 15
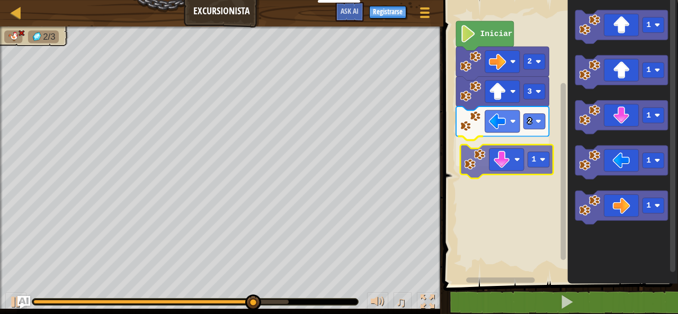
click at [508, 163] on div "Iniciar 2 3 2 1 1 1 1 1 1 1" at bounding box center [559, 140] width 238 height 290
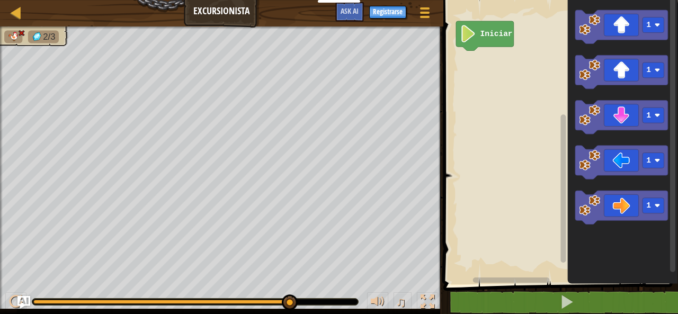
click at [512, 122] on div "Iniciar 1 1 1 1 1" at bounding box center [559, 140] width 238 height 290
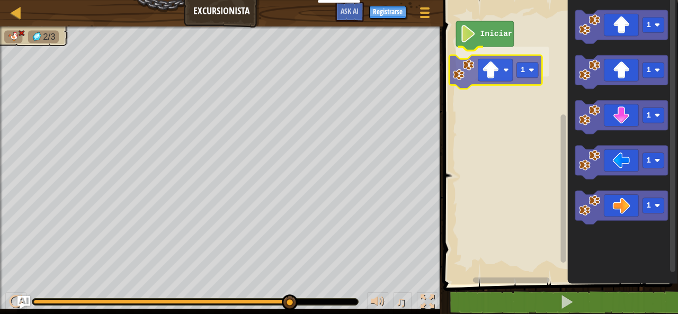
click at [467, 64] on div "Iniciar 1 1 1 1 1 1 1" at bounding box center [559, 140] width 238 height 290
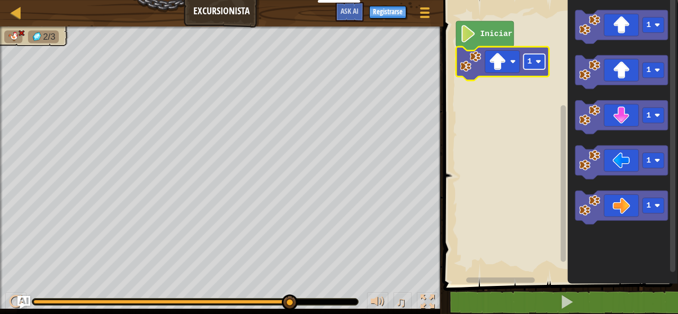
click at [527, 61] on text "1" at bounding box center [529, 61] width 5 height 8
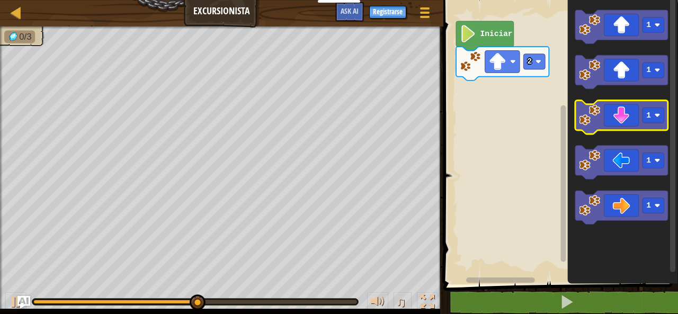
click at [630, 120] on icon "Espacio de trabajo de Blockly" at bounding box center [621, 118] width 93 height 34
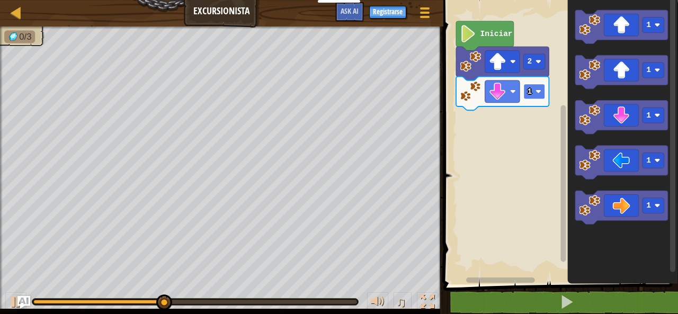
click at [532, 99] on rect "Espacio de trabajo de Blockly" at bounding box center [534, 91] width 22 height 15
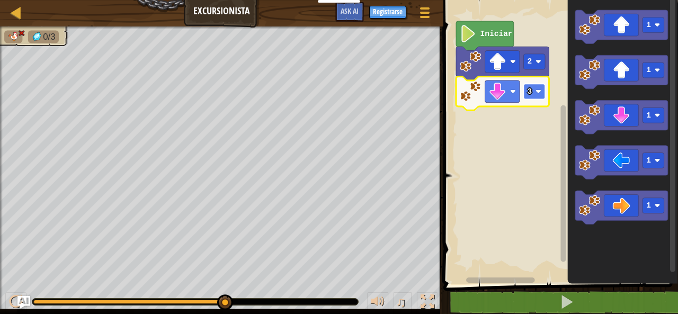
click at [535, 97] on rect "Espacio de trabajo de Blockly" at bounding box center [534, 91] width 22 height 15
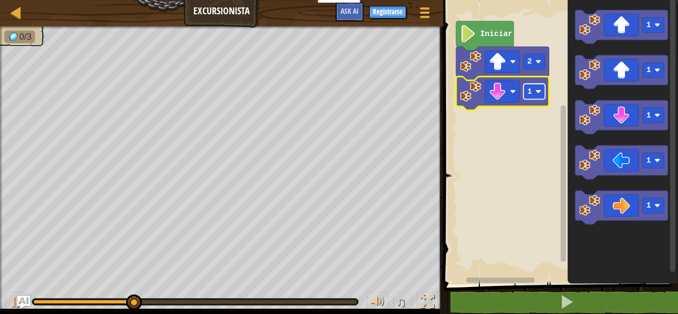
click at [526, 95] on rect "Espacio de trabajo de Blockly" at bounding box center [534, 91] width 22 height 15
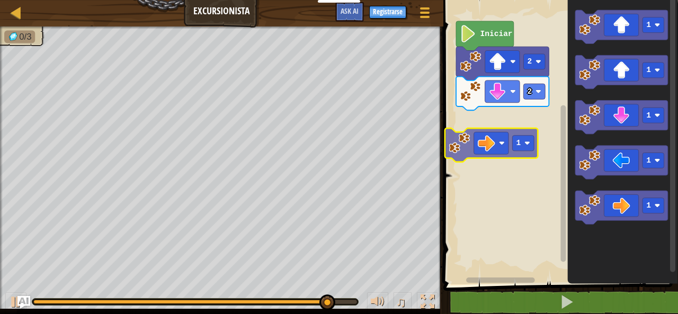
click at [486, 145] on div "Iniciar 2 2 1 1 1 1 1 1" at bounding box center [559, 140] width 238 height 290
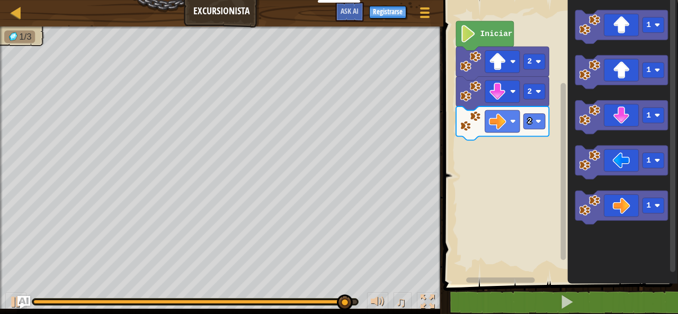
click at [541, 121] on div "Iniciar 2 2 2 1 1 1 1 1" at bounding box center [559, 140] width 238 height 290
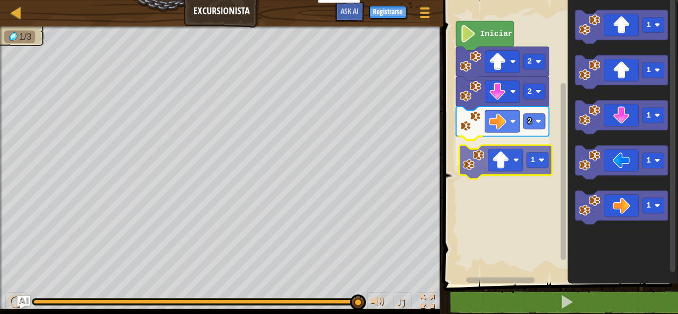
click at [511, 149] on div "Iniciar 2 2 2 1 1 1 1 1 1 1" at bounding box center [559, 140] width 238 height 290
click at [511, 149] on rect "Espacio de trabajo de Blockly" at bounding box center [505, 160] width 34 height 22
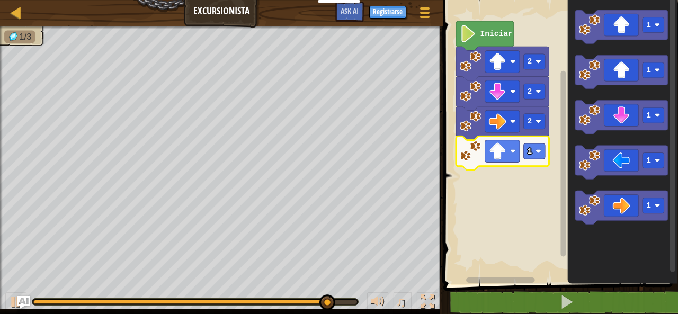
click at [443, 237] on rect "Espacio de trabajo de Blockly" at bounding box center [559, 140] width 238 height 290
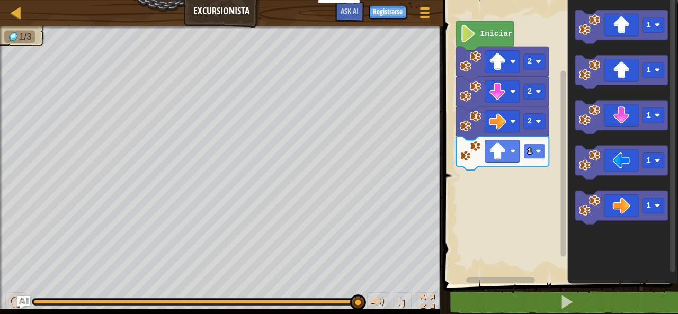
click at [529, 146] on rect "Espacio de trabajo de Blockly" at bounding box center [534, 151] width 22 height 15
click at [525, 154] on rect "Espacio de trabajo de Blockly" at bounding box center [534, 151] width 22 height 15
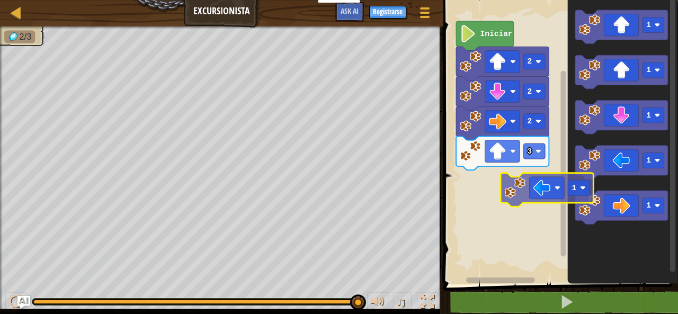
click at [515, 183] on div "Iniciar 2 2 2 3 1 1 1 1 1 1" at bounding box center [559, 140] width 238 height 290
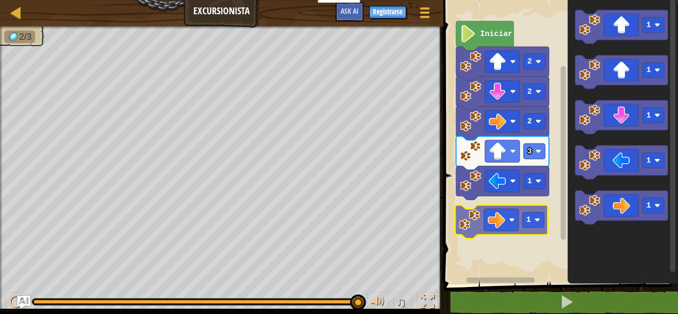
click at [508, 207] on div "3 1 2 2 2 Iniciar 1 1 1 1 1 1" at bounding box center [559, 140] width 238 height 290
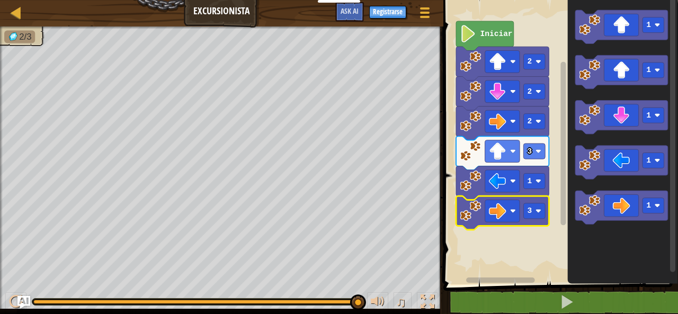
click at [467, 164] on icon "Espacio de trabajo de Blockly" at bounding box center [502, 153] width 93 height 34
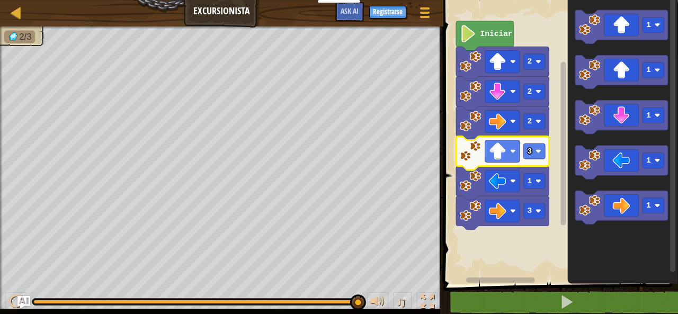
click at [618, 135] on icon "Espacio de trabajo de Blockly" at bounding box center [622, 140] width 111 height 290
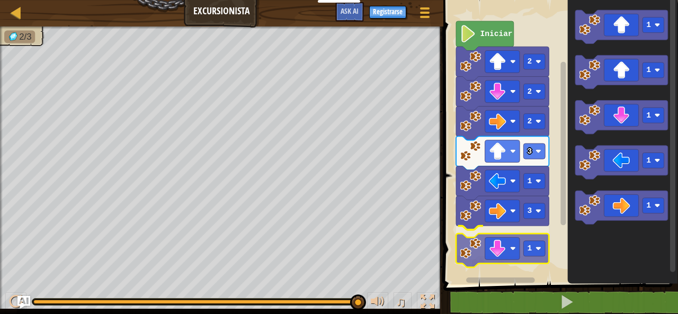
click at [478, 257] on div "Iniciar 2 2 2 3 1 3 1 1 1 1 1 1 1" at bounding box center [559, 140] width 238 height 290
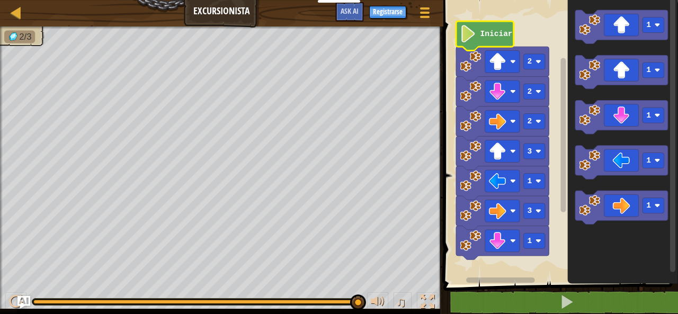
click at [481, 30] on text "Iniciar" at bounding box center [496, 34] width 32 height 8
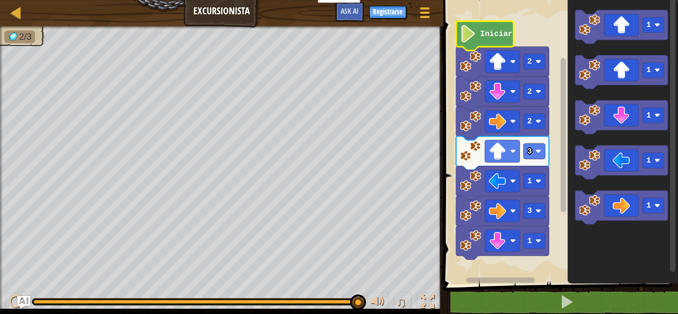
click at [481, 41] on icon "Espacio de trabajo de Blockly" at bounding box center [485, 35] width 58 height 29
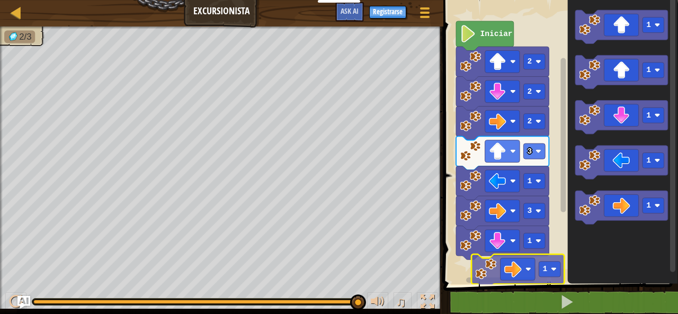
click at [513, 271] on div "Iniciar 2 2 2 3 1 3 1 1 1 1 1 1 1 1" at bounding box center [559, 140] width 238 height 290
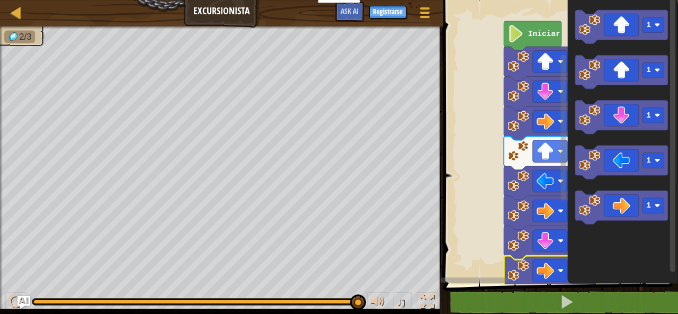
click at [502, 0] on html "Estudiantes Crear Cuenta Gratis. Soluciones para escuelas y distritos Vista pre…" at bounding box center [339, 0] width 678 height 0
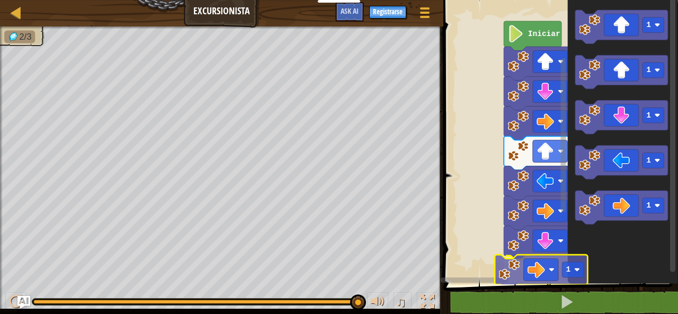
click at [540, 271] on div "Iniciar 2 2 2 3 1 3 1 1 1 1 1 1 1 1" at bounding box center [559, 140] width 238 height 290
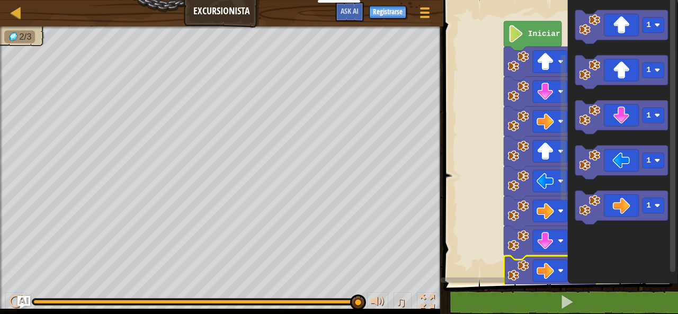
click at [541, 271] on image "Espacio de trabajo de Blockly" at bounding box center [544, 270] width 17 height 17
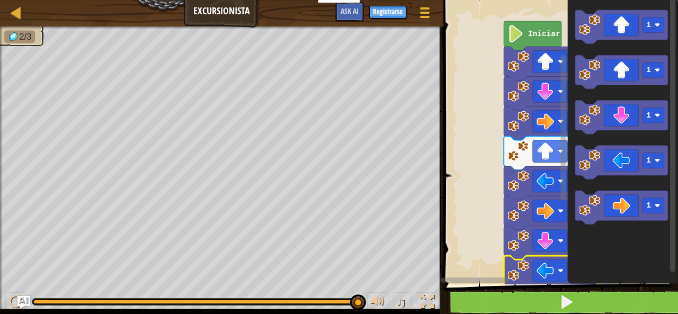
drag, startPoint x: 523, startPoint y: 288, endPoint x: 528, endPoint y: 300, distance: 13.1
click at [528, 300] on div "1 2 go ( 'right' , 2 ) הההההההההההההההההההההההההההההההההההההההההההההההההההההההה…" at bounding box center [559, 164] width 238 height 318
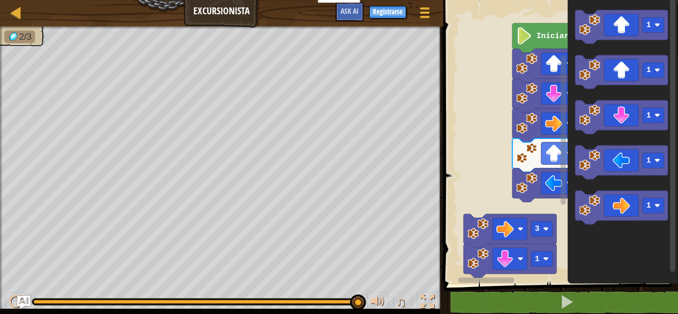
click at [510, 76] on rect "Espacio de trabajo de Blockly" at bounding box center [559, 140] width 238 height 290
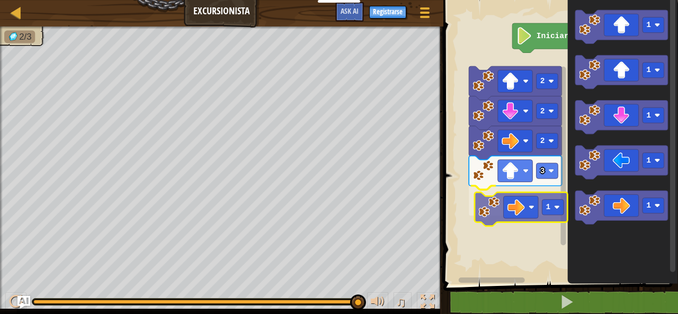
click at [511, 205] on div "Iniciar 2 2 2 3 1 1 1 1 1 1 1" at bounding box center [559, 140] width 238 height 290
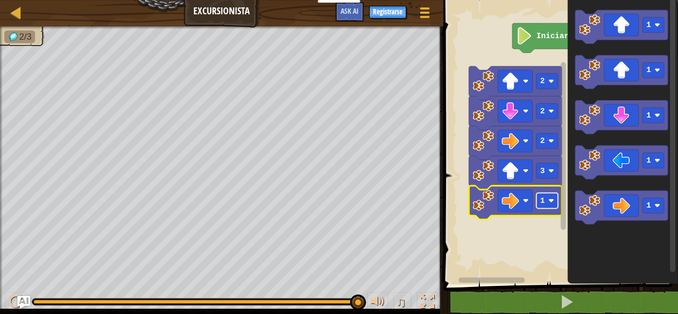
click at [547, 205] on rect "Espacio de trabajo de Blockly" at bounding box center [547, 200] width 22 height 15
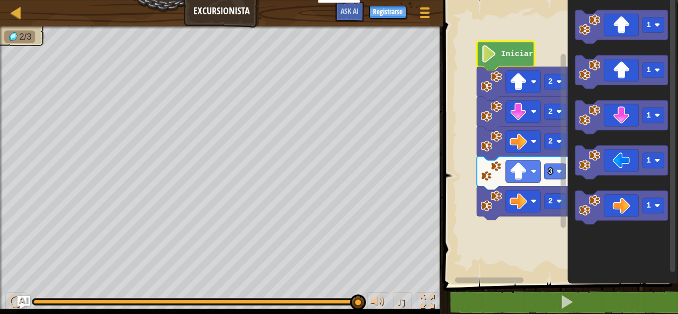
click at [501, 47] on icon "Espacio de trabajo de Blockly" at bounding box center [506, 55] width 58 height 29
click at [492, 55] on image "Espacio de trabajo de Blockly" at bounding box center [488, 53] width 16 height 17
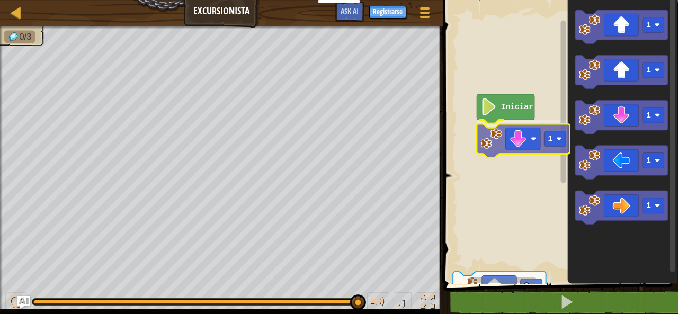
click at [535, 142] on div "Iniciar 1 2 1 1 1 1 1 1" at bounding box center [559, 140] width 238 height 290
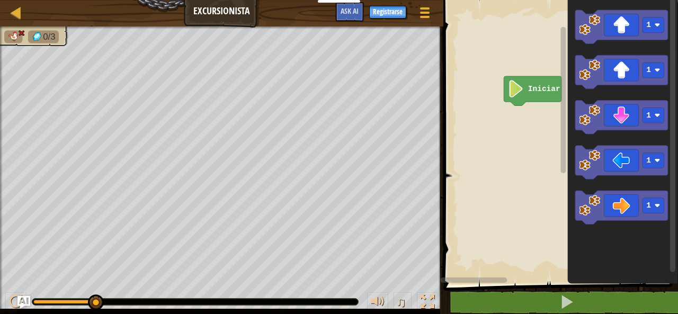
click at [577, 91] on icon "1 1 1 1 1" at bounding box center [622, 140] width 111 height 290
click at [610, 27] on icon "Espacio de trabajo de Blockly" at bounding box center [621, 27] width 93 height 34
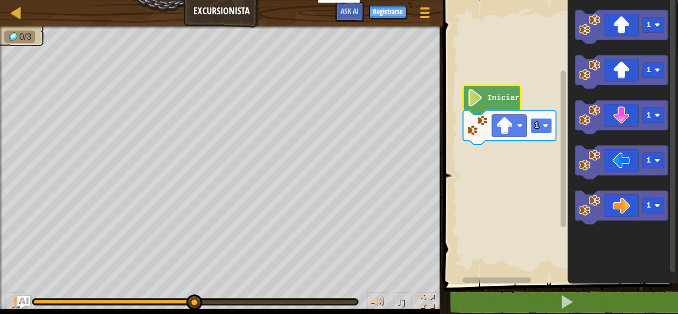
click at [536, 121] on text "1" at bounding box center [536, 125] width 5 height 8
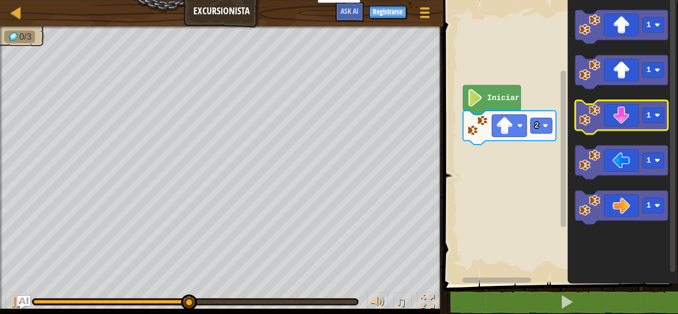
click at [603, 104] on icon "Espacio de trabajo de Blockly" at bounding box center [621, 118] width 93 height 34
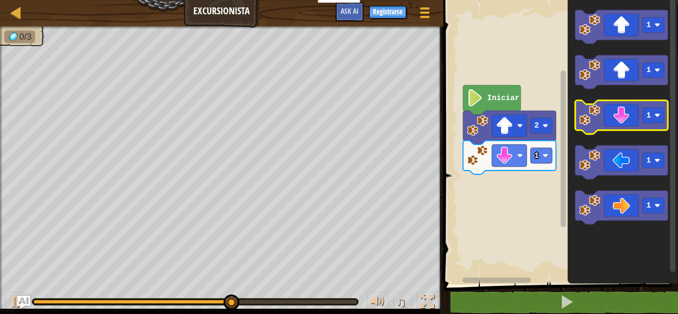
click at [598, 117] on image "Espacio de trabajo de Blockly" at bounding box center [589, 115] width 21 height 21
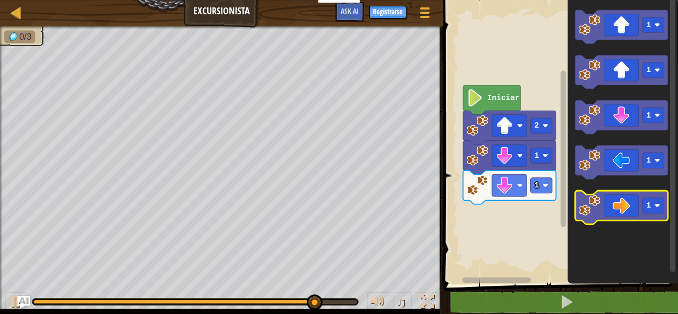
click at [625, 211] on icon "Espacio de trabajo de Blockly" at bounding box center [621, 208] width 93 height 34
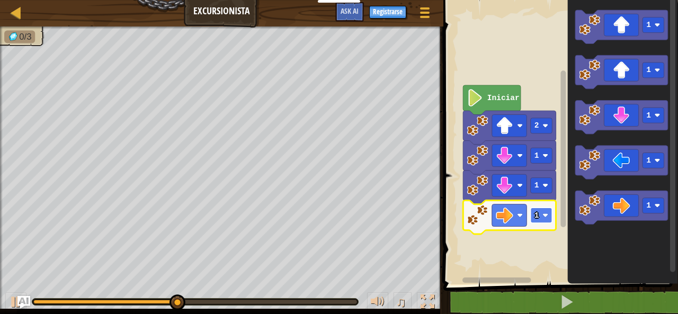
click at [552, 221] on rect "Espacio de trabajo de Blockly" at bounding box center [541, 215] width 22 height 15
click at [534, 213] on text "3" at bounding box center [536, 215] width 5 height 8
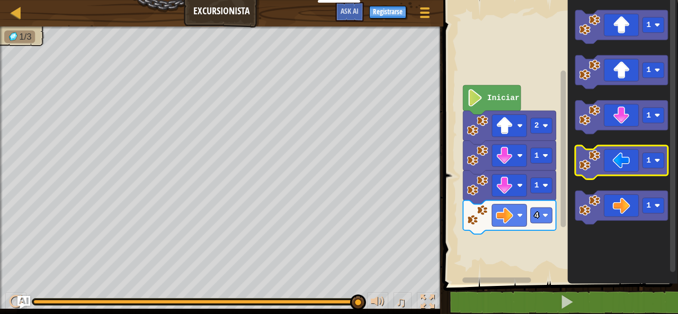
click at [633, 161] on icon "Espacio de trabajo de Blockly" at bounding box center [621, 163] width 93 height 34
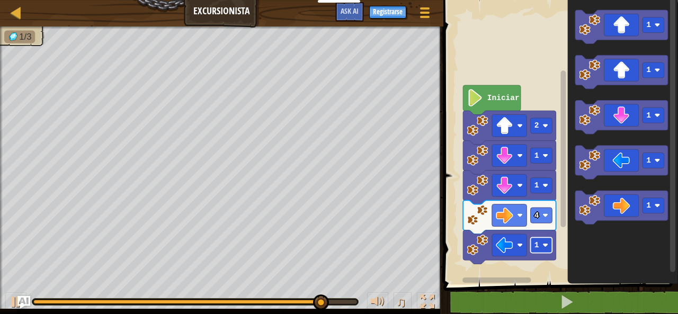
click at [536, 252] on rect "Espacio de trabajo de Blockly" at bounding box center [541, 244] width 22 height 15
click at [568, 254] on icon "1 1 1 1 1" at bounding box center [622, 140] width 111 height 290
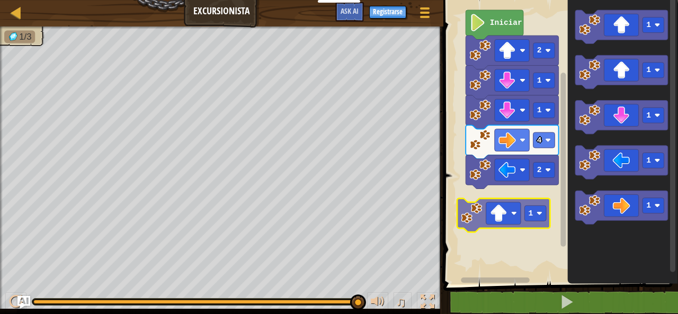
click at [507, 223] on div "Iniciar 2 1 1 4 2 1 1 1 1 1 1 1" at bounding box center [559, 140] width 238 height 290
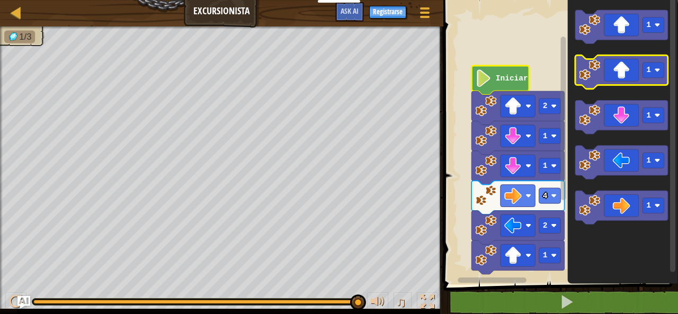
click at [619, 78] on icon "Espacio de trabajo de Blockly" at bounding box center [621, 73] width 93 height 34
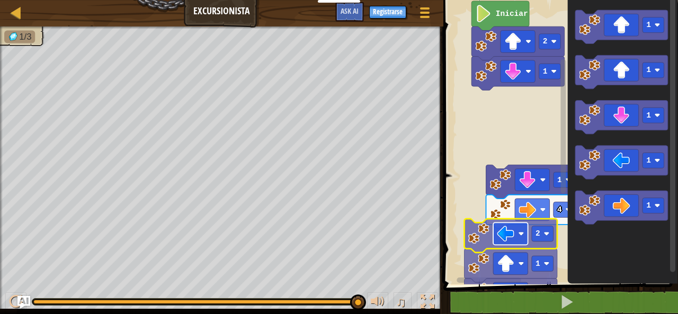
click at [515, 234] on rect "Espacio de trabajo de Blockly" at bounding box center [510, 233] width 34 height 22
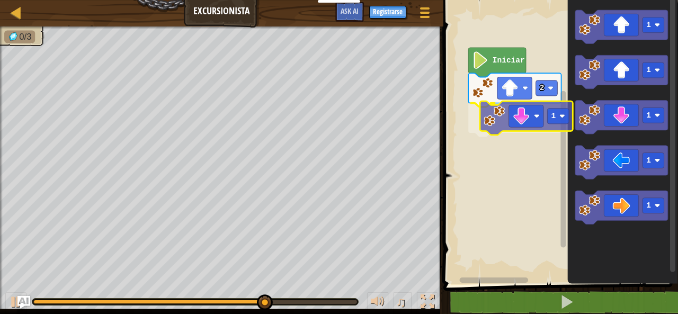
click at [511, 106] on div "Iniciar 2 1 1 1 1 1 1 1" at bounding box center [559, 140] width 238 height 290
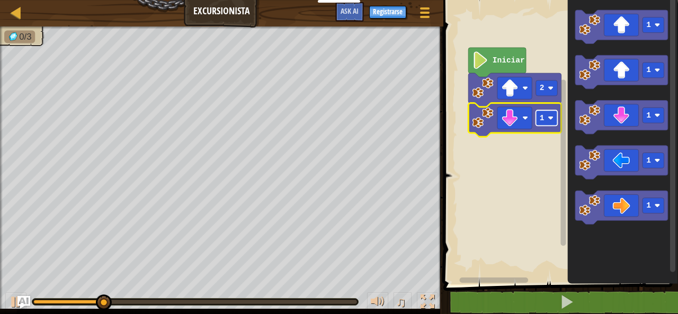
click at [555, 117] on rect "Espacio de trabajo de Blockly" at bounding box center [546, 117] width 22 height 15
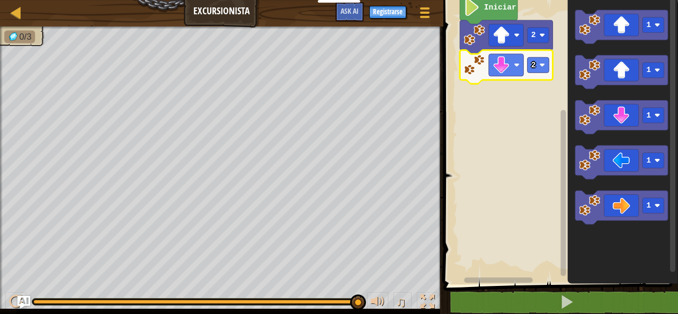
click at [541, 69] on rect "Espacio de trabajo de Blockly" at bounding box center [538, 64] width 22 height 15
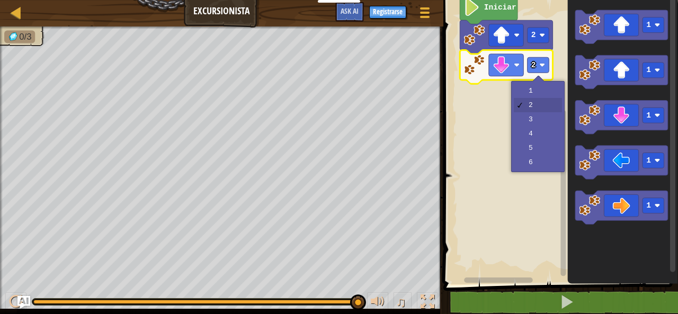
click at [475, 106] on rect "Espacio de trabajo de Blockly" at bounding box center [559, 140] width 238 height 290
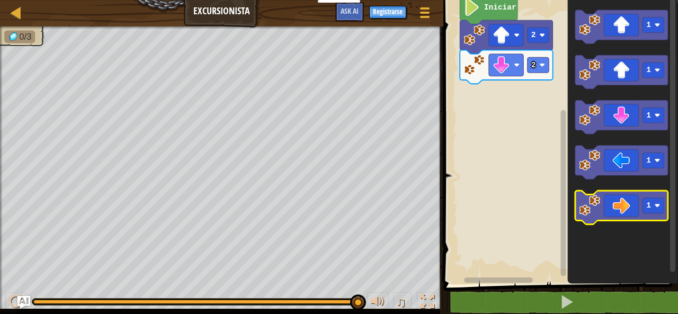
click at [597, 220] on icon "Espacio de trabajo de Blockly" at bounding box center [621, 208] width 93 height 34
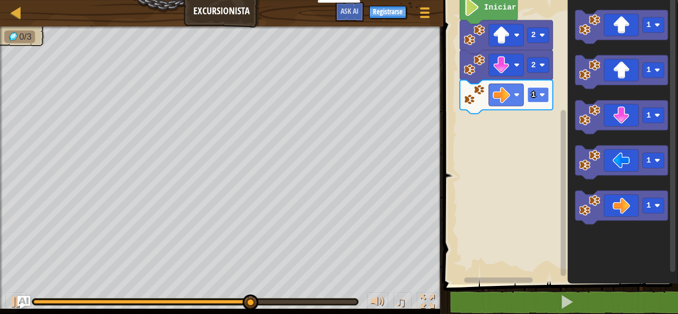
click at [539, 99] on rect "Espacio de trabajo de Blockly" at bounding box center [538, 94] width 22 height 15
click at [529, 142] on div "Iniciar 2 2 2 1 1 1 1 1" at bounding box center [559, 140] width 238 height 290
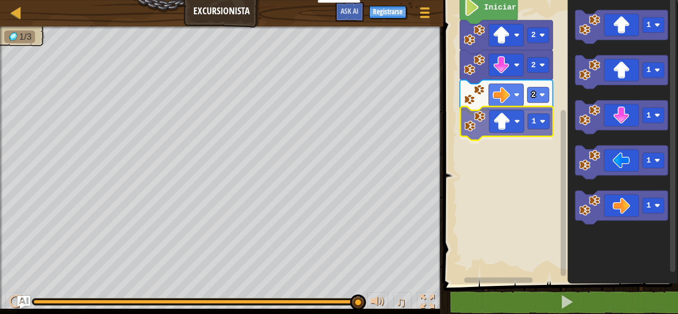
click at [498, 123] on div "Iniciar 2 2 2 1 1 1 1 1 1 1" at bounding box center [559, 140] width 238 height 290
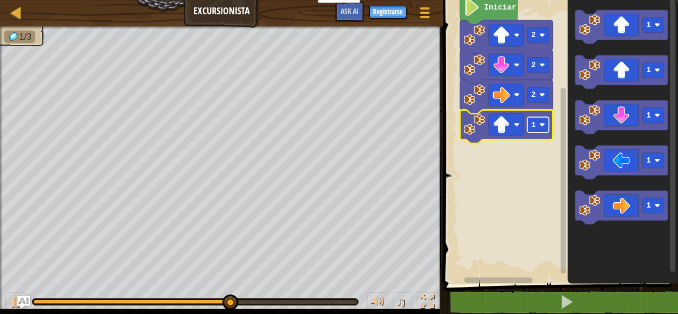
click at [540, 123] on image "Espacio de trabajo de Blockly" at bounding box center [542, 125] width 6 height 6
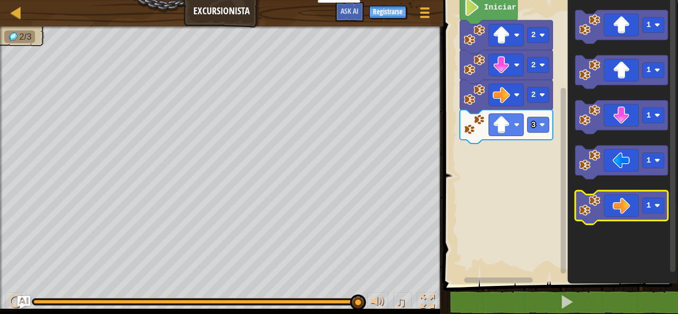
click at [626, 211] on icon "Espacio de trabajo de Blockly" at bounding box center [621, 208] width 93 height 34
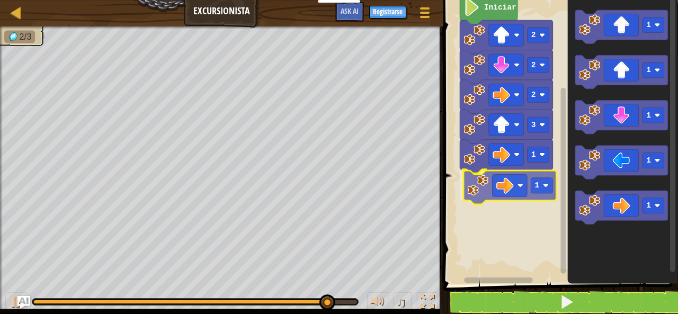
click at [514, 190] on div "Iniciar 2 2 2 3 1 1 1 1 1 1 1 1" at bounding box center [559, 140] width 238 height 290
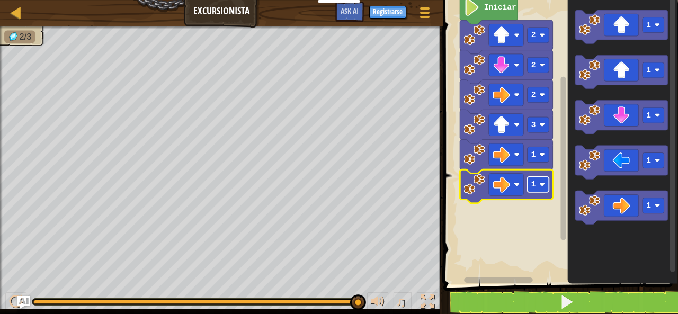
click at [539, 186] on rect "Espacio de trabajo de Blockly" at bounding box center [538, 184] width 22 height 15
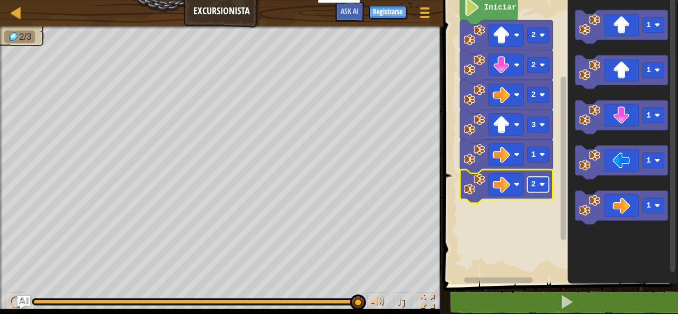
click at [534, 187] on text "2" at bounding box center [533, 184] width 5 height 8
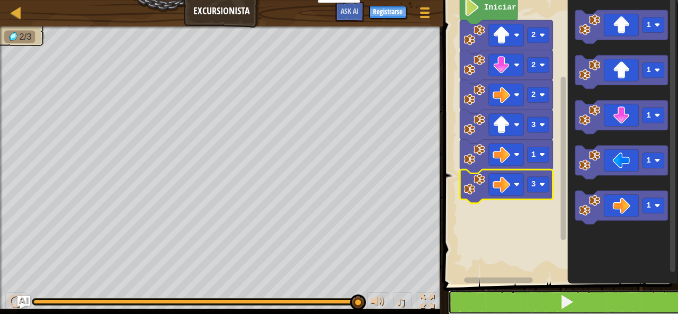
click at [525, 304] on button at bounding box center [567, 302] width 238 height 24
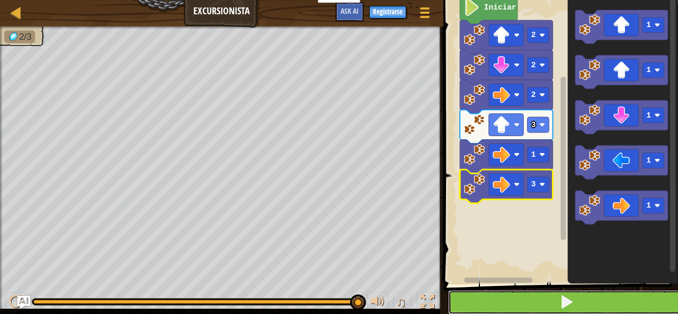
click at [480, 294] on button at bounding box center [567, 302] width 238 height 24
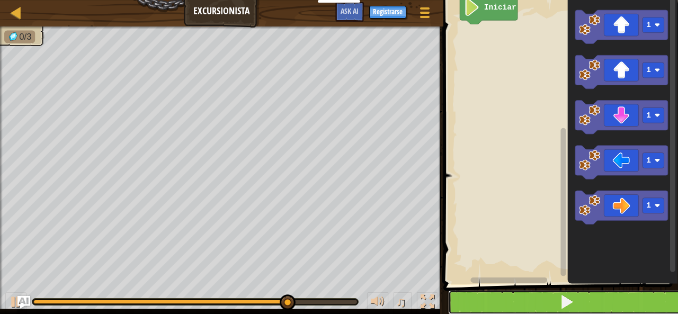
click at [538, 306] on button at bounding box center [567, 302] width 238 height 24
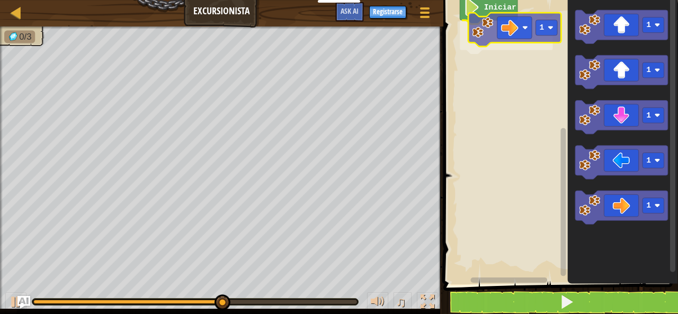
click at [513, 29] on div "Iniciar 1 1 1 1 1 1 1" at bounding box center [559, 140] width 238 height 290
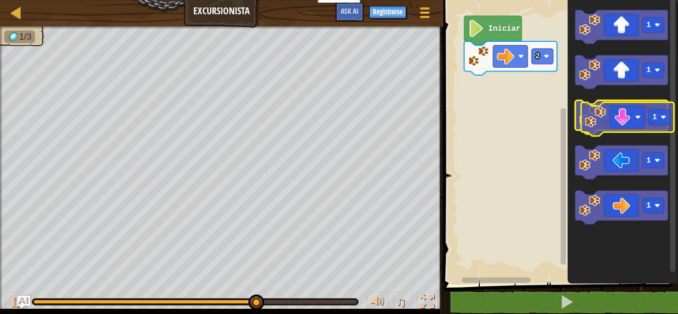
click at [620, 119] on icon "Espacio de trabajo de Blockly" at bounding box center [621, 118] width 93 height 34
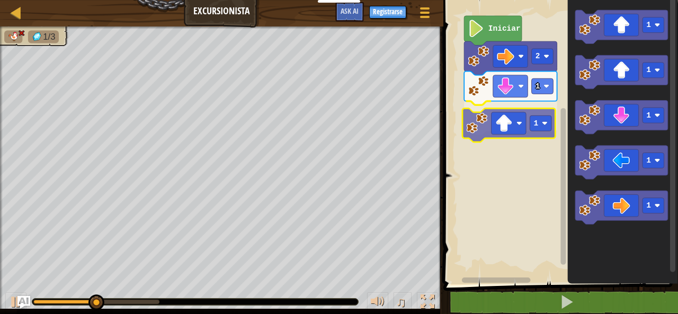
click at [507, 124] on div "Iniciar 2 1 1 1 1 1 1 1 1" at bounding box center [559, 140] width 238 height 290
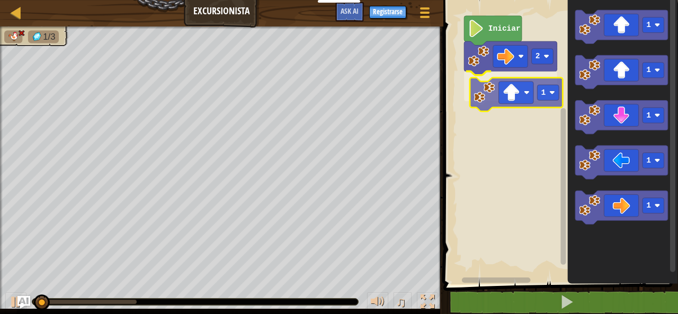
click at [516, 91] on div "Iniciar 2 1 1 1 1 1 1 1" at bounding box center [559, 140] width 238 height 290
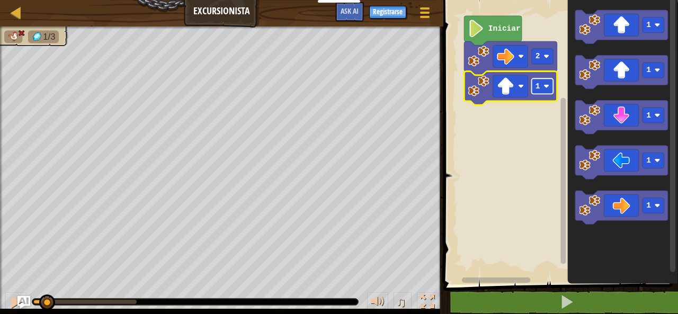
click at [541, 86] on rect "Espacio de trabajo de Blockly" at bounding box center [542, 85] width 22 height 15
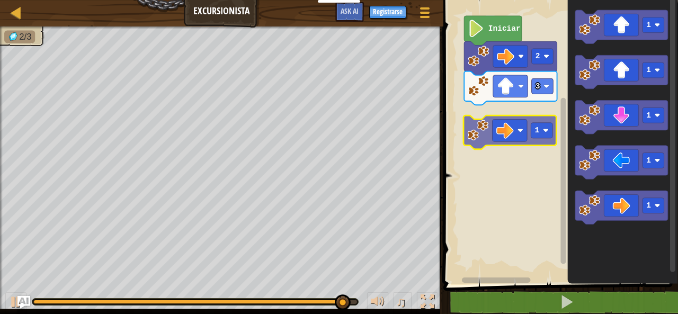
click at [509, 128] on div "Iniciar 2 3 1 1 1 1 1 1" at bounding box center [559, 140] width 238 height 290
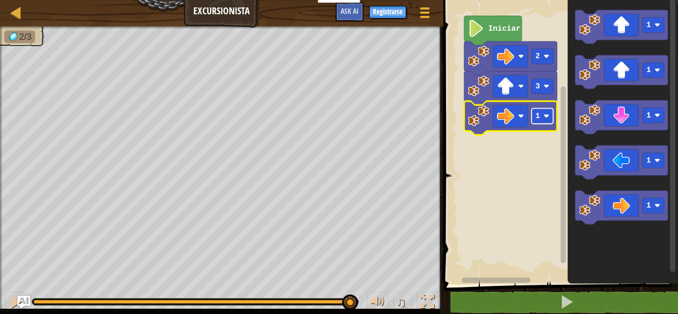
click at [538, 119] on text "1" at bounding box center [537, 116] width 5 height 8
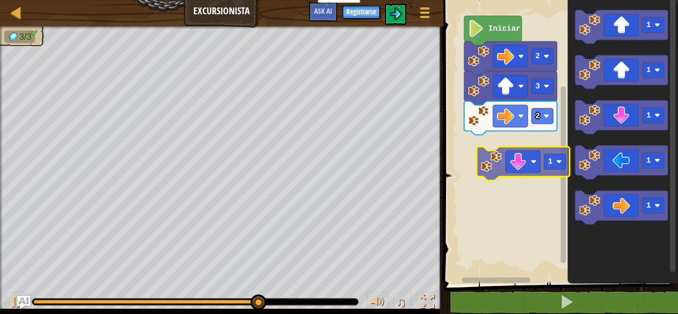
click at [520, 0] on body "Estudiantes Crear Cuenta Gratis. Soluciones para escuelas y distritos Vista pre…" at bounding box center [339, 0] width 678 height 0
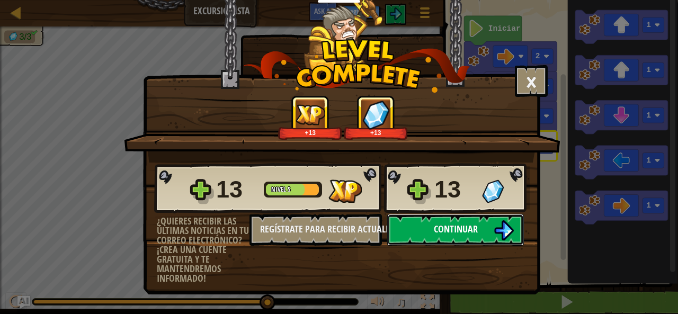
click at [423, 234] on button "Continuar" at bounding box center [455, 230] width 137 height 32
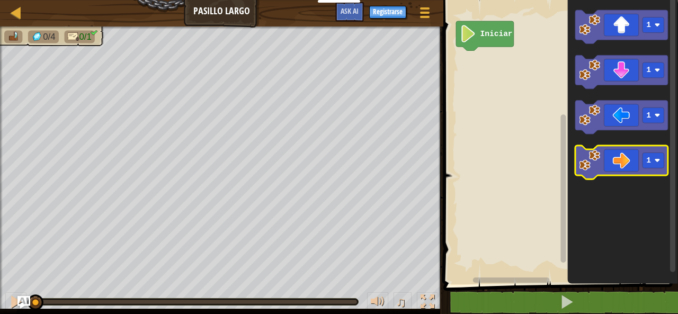
click at [521, 147] on div "Iniciar 1 1 1 1" at bounding box center [559, 140] width 238 height 290
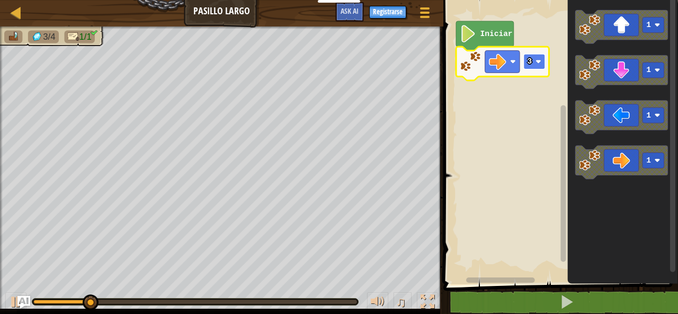
click at [540, 66] on rect "Espacio de trabajo de Blockly" at bounding box center [534, 61] width 22 height 15
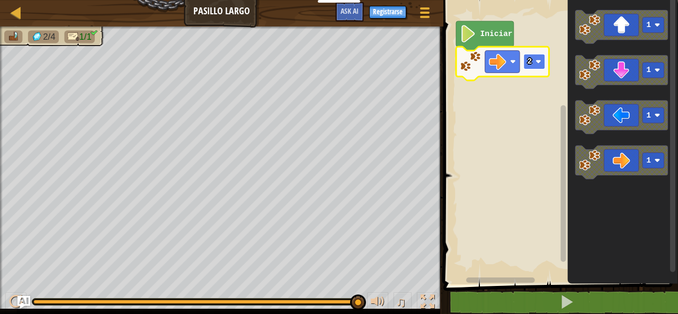
click at [539, 67] on rect "Espacio de trabajo de Blockly" at bounding box center [534, 61] width 22 height 15
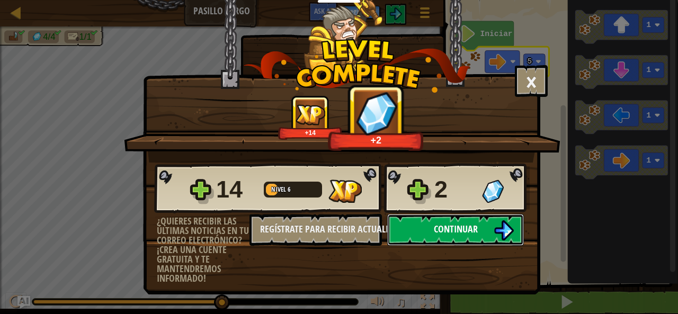
click at [409, 237] on button "Continuar" at bounding box center [455, 230] width 137 height 32
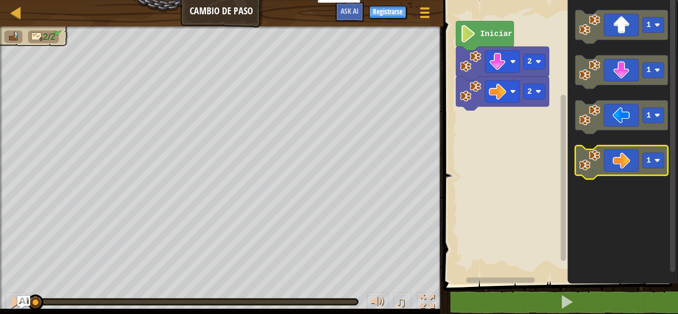
click at [594, 157] on image "Espacio de trabajo de Blockly" at bounding box center [589, 160] width 21 height 21
click at [612, 158] on icon "Espacio de trabajo de Blockly" at bounding box center [621, 163] width 93 height 34
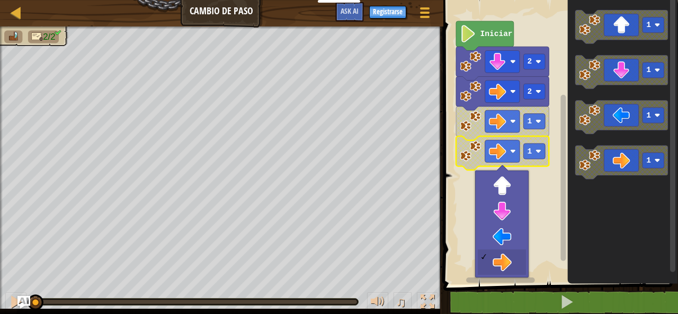
drag, startPoint x: 504, startPoint y: 159, endPoint x: 505, endPoint y: 170, distance: 11.2
click at [504, 166] on div at bounding box center [502, 171] width 12 height 12
drag, startPoint x: 528, startPoint y: 205, endPoint x: 514, endPoint y: 222, distance: 21.8
click at [515, 223] on div at bounding box center [501, 224] width 53 height 107
click at [514, 221] on rect "Espacio de trabajo de Blockly" at bounding box center [559, 140] width 238 height 290
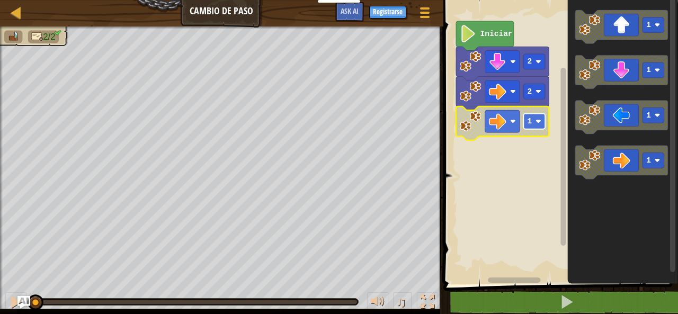
click at [540, 119] on image "Espacio de trabajo de Blockly" at bounding box center [538, 122] width 6 height 6
click at [532, 122] on rect "Espacio de trabajo de Blockly" at bounding box center [534, 121] width 22 height 15
click at [533, 96] on rect "Espacio de trabajo de Blockly" at bounding box center [534, 91] width 22 height 15
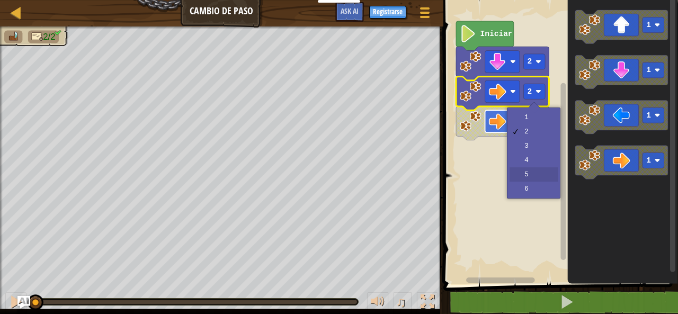
drag, startPoint x: 523, startPoint y: 177, endPoint x: 490, endPoint y: 128, distance: 58.9
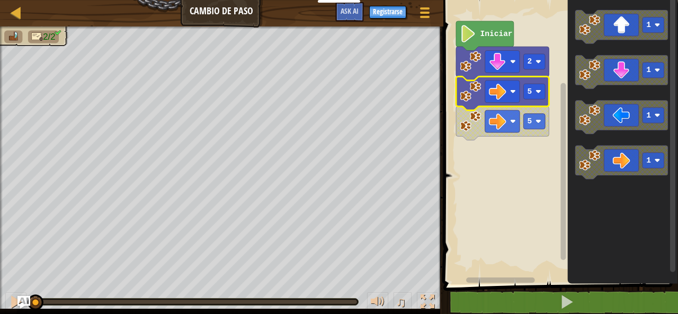
click at [478, 121] on image "Espacio de trabajo de Blockly" at bounding box center [470, 121] width 21 height 21
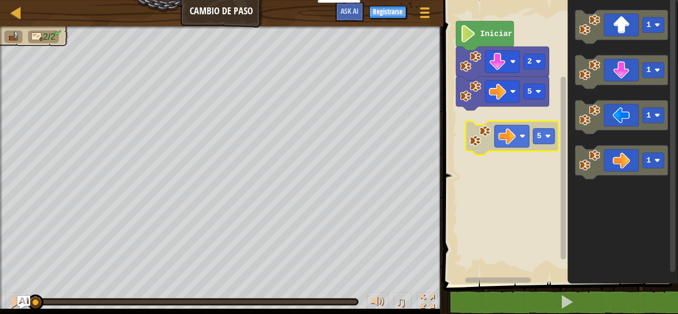
click at [517, 165] on rect "Espacio de trabajo de Blockly" at bounding box center [559, 140] width 238 height 290
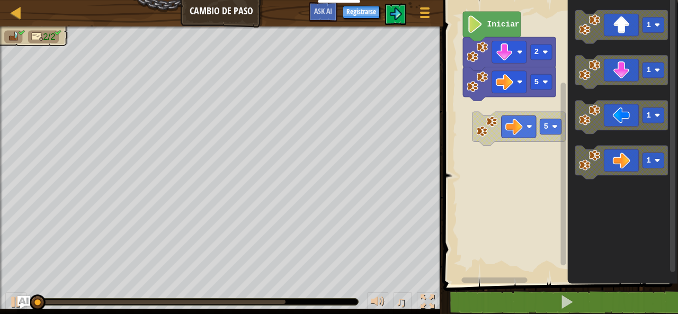
click at [479, 133] on rect "Espacio de trabajo de Blockly" at bounding box center [559, 140] width 238 height 290
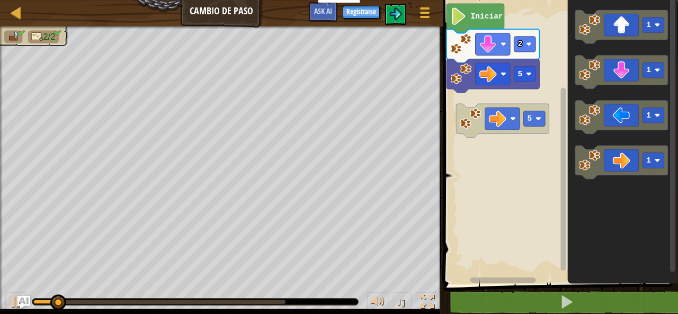
click at [505, 142] on rect "Espacio de trabajo de Blockly" at bounding box center [559, 140] width 238 height 290
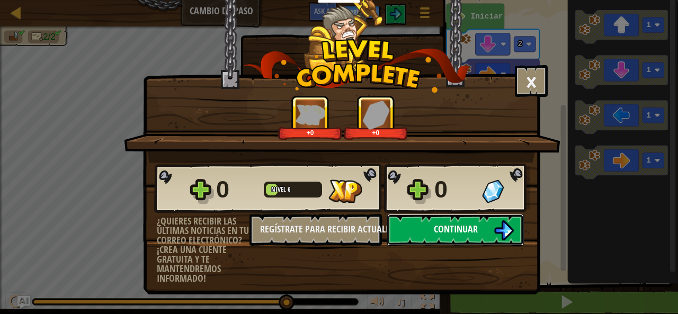
click at [458, 230] on span "Continuar" at bounding box center [456, 228] width 44 height 13
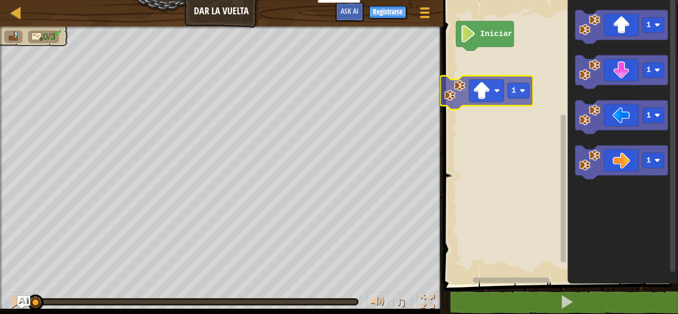
click at [461, 100] on div "Iniciar 1 1 1 1 1" at bounding box center [559, 140] width 238 height 290
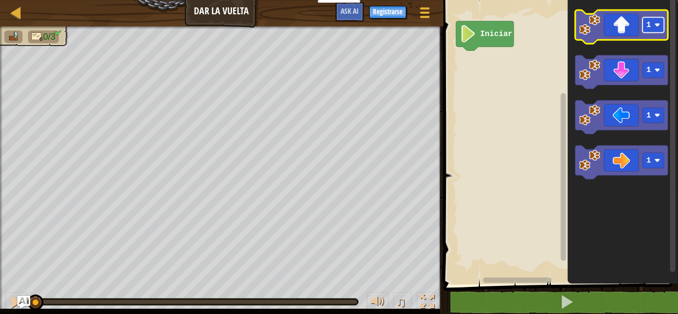
click at [664, 27] on rect "Espacio de trabajo de Blockly" at bounding box center [653, 24] width 22 height 15
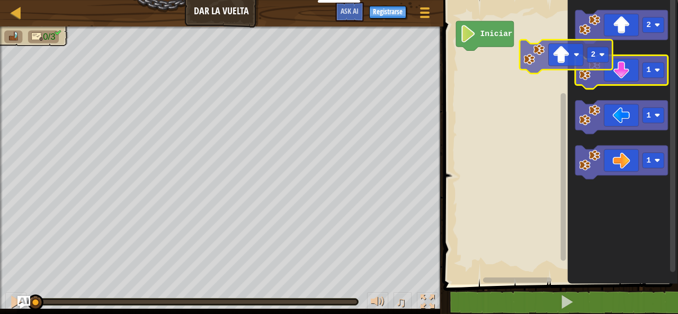
click at [577, 60] on g "2 1 1 1" at bounding box center [621, 94] width 93 height 169
click at [565, 65] on div "Iniciar 2 1 1 1 2" at bounding box center [559, 140] width 238 height 290
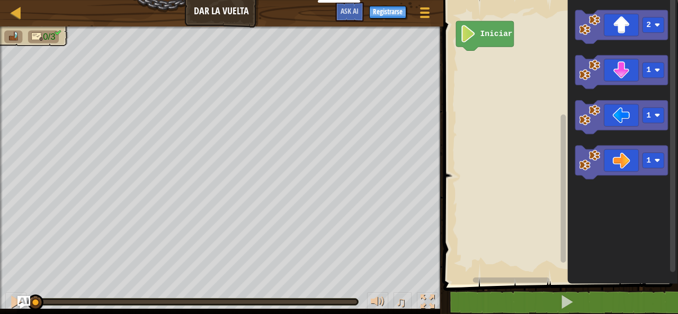
click at [541, 64] on rect "Espacio de trabajo de Blockly" at bounding box center [559, 140] width 238 height 290
click at [603, 32] on icon "Espacio de trabajo de Blockly" at bounding box center [621, 27] width 93 height 34
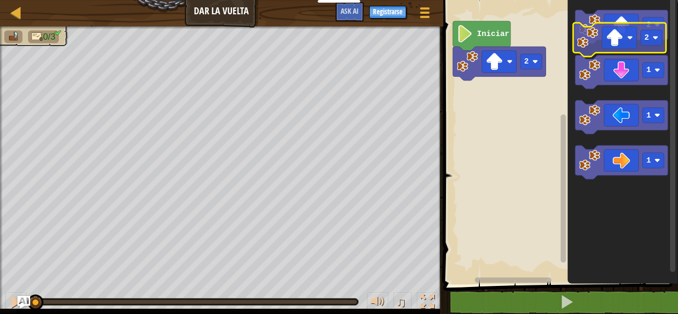
click at [617, 40] on g "2" at bounding box center [621, 27] width 93 height 34
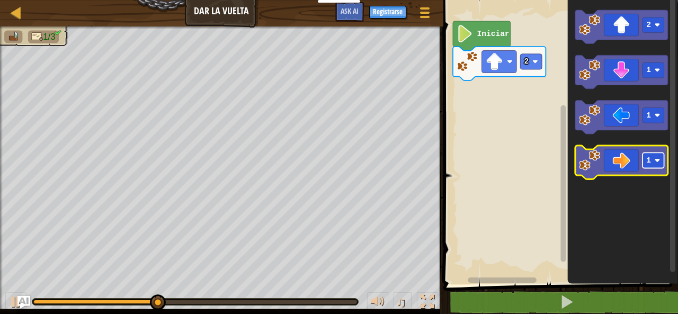
click at [648, 157] on text "1" at bounding box center [648, 161] width 5 height 8
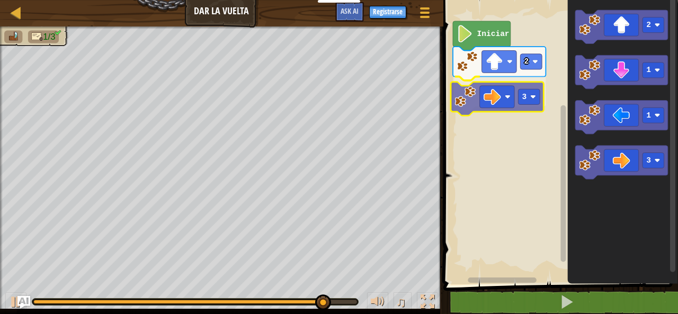
click at [502, 103] on div "Iniciar 2 3 2 1 1 3 3" at bounding box center [559, 140] width 238 height 290
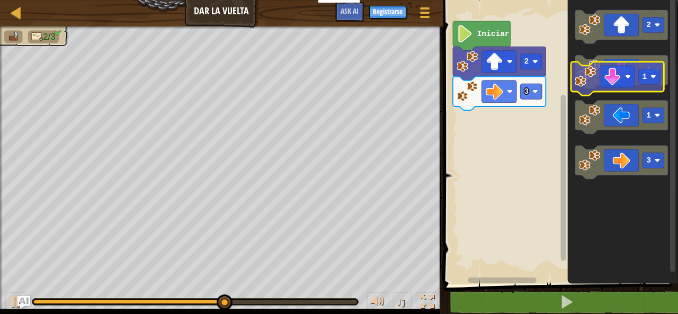
click at [620, 93] on icon "2 1 1 3" at bounding box center [622, 140] width 111 height 290
click at [620, 93] on icon "Espacio de trabajo de Blockly" at bounding box center [622, 140] width 111 height 290
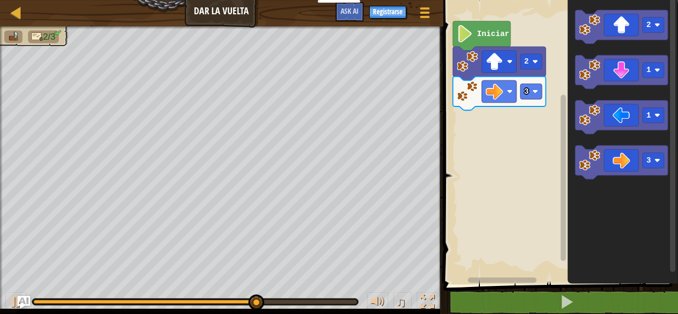
click at [617, 97] on icon "Espacio de trabajo de Blockly" at bounding box center [622, 140] width 111 height 290
click at [611, 100] on icon "Espacio de trabajo de Blockly" at bounding box center [622, 140] width 111 height 290
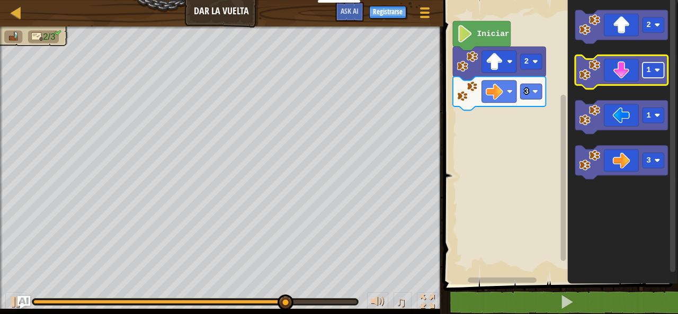
click at [652, 71] on rect "Espacio de trabajo de Blockly" at bounding box center [653, 69] width 22 height 15
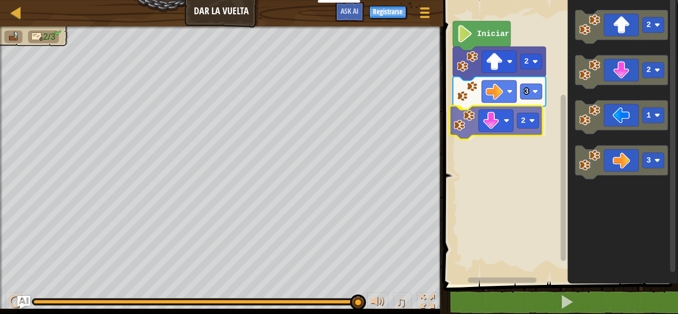
click at [502, 129] on div "Iniciar 2 3 2 2 2 1 3 2" at bounding box center [559, 140] width 238 height 290
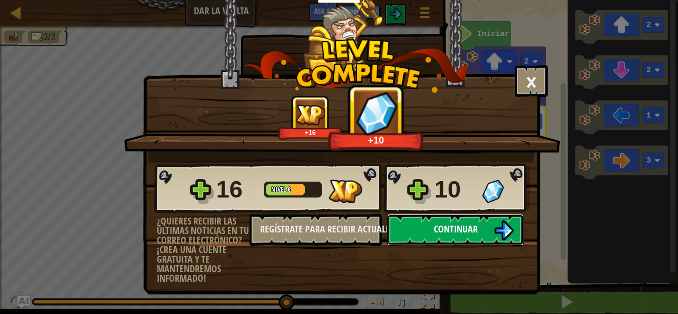
click button "Continuar" at bounding box center [455, 230] width 137 height 32
click at [485, 1] on body "Estudiantes Crear Cuenta Gratis. Soluciones para escuelas y distritos Vista pre…" at bounding box center [339, 0] width 678 height 1
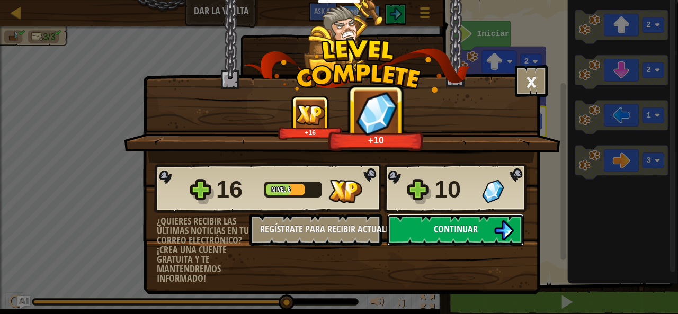
click button "Continuar" at bounding box center [455, 230] width 137 height 32
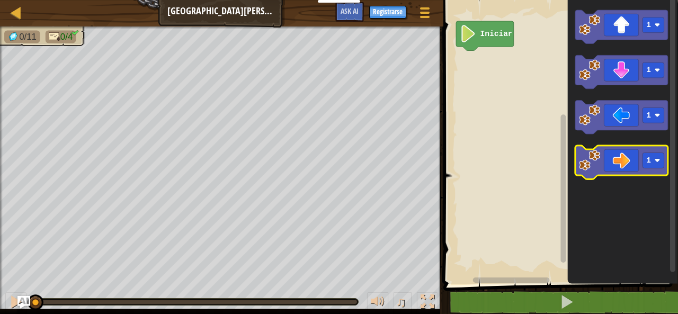
click at [636, 157] on icon "Espacio de trabajo de Blockly" at bounding box center [621, 163] width 93 height 34
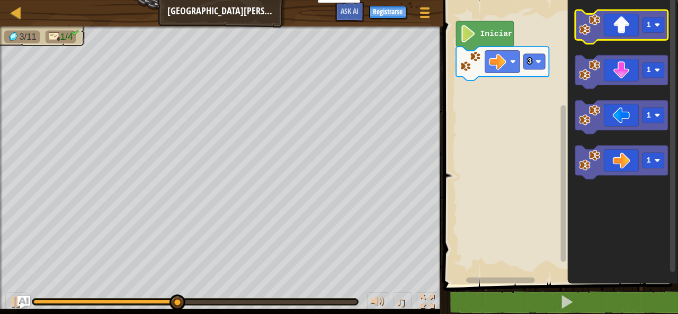
click at [616, 36] on icon "Espacio de trabajo de Blockly" at bounding box center [621, 27] width 93 height 34
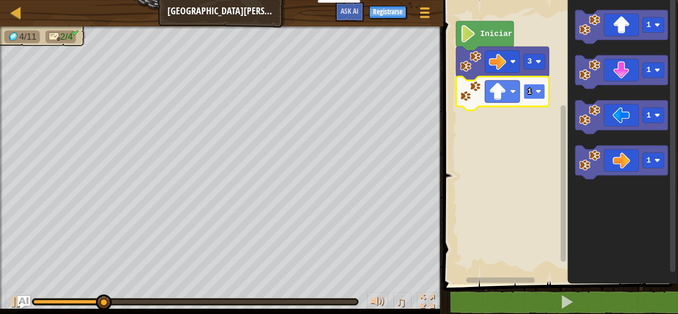
click at [526, 88] on rect "Espacio de trabajo de Blockly" at bounding box center [534, 91] width 22 height 15
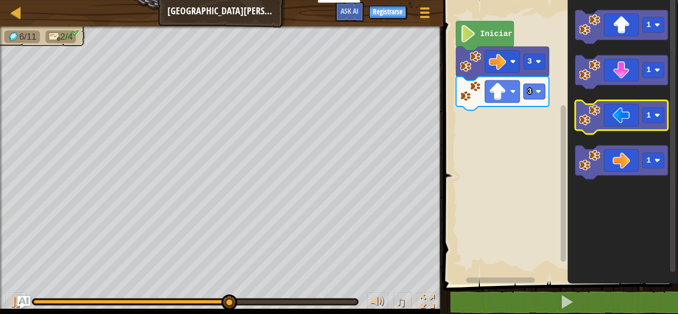
click at [638, 120] on icon "Espacio de trabajo de Blockly" at bounding box center [621, 118] width 93 height 34
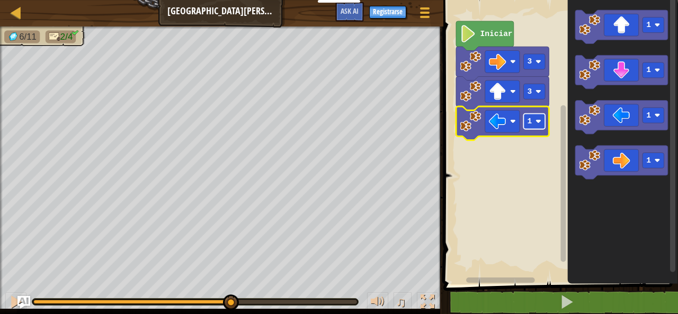
click at [536, 121] on image "Espacio de trabajo de Blockly" at bounding box center [538, 122] width 6 height 6
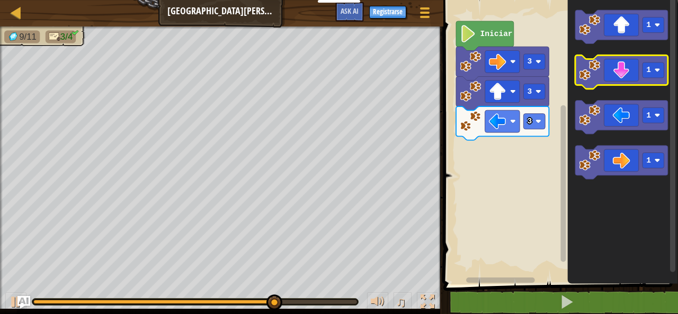
click at [620, 62] on icon "Espacio de trabajo de Blockly" at bounding box center [621, 73] width 93 height 34
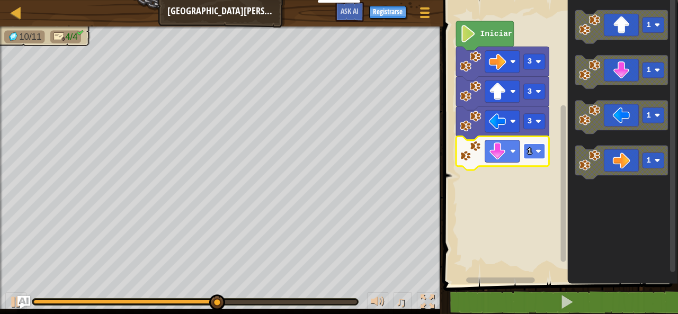
click at [536, 151] on image "Espacio de trabajo de Blockly" at bounding box center [538, 151] width 6 height 6
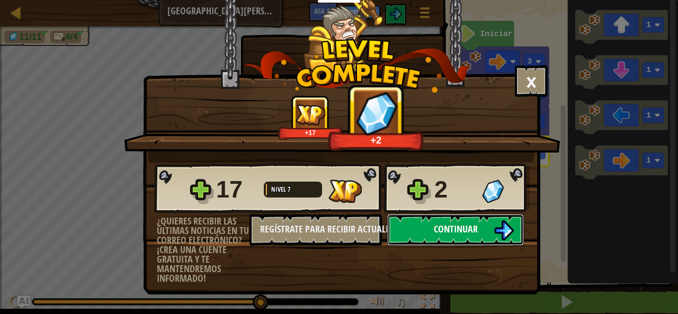
click at [423, 227] on button "Continuar" at bounding box center [455, 230] width 137 height 32
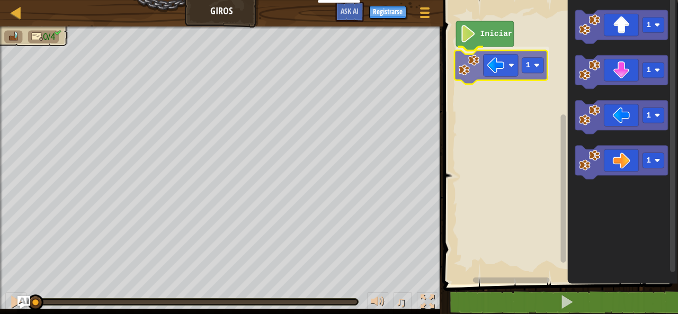
click at [493, 63] on div "Iniciar 1 1 1 1 1 1" at bounding box center [559, 140] width 238 height 290
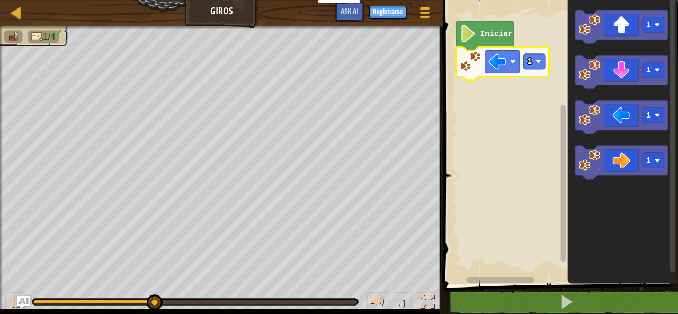
click at [464, 132] on rect "Espacio de trabajo de Blockly" at bounding box center [559, 140] width 238 height 290
click at [527, 60] on text "1" at bounding box center [529, 61] width 5 height 8
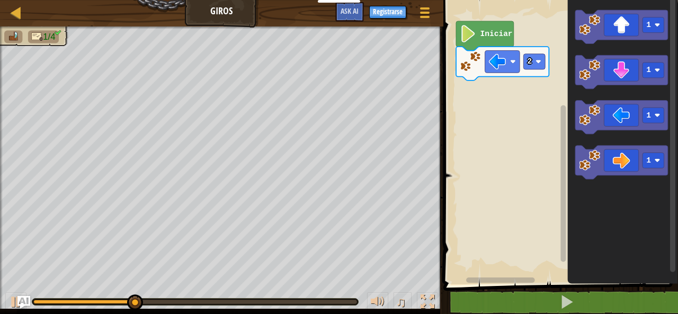
click at [562, 114] on div "Iniciar 2 1 1 1 1" at bounding box center [559, 140] width 238 height 290
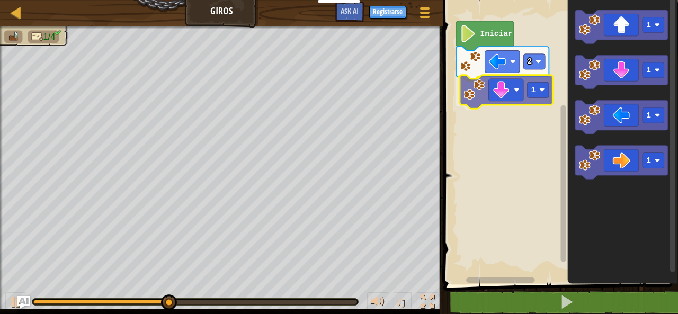
click at [480, 86] on div "Iniciar 2 1 1 1 1 1 1" at bounding box center [559, 140] width 238 height 290
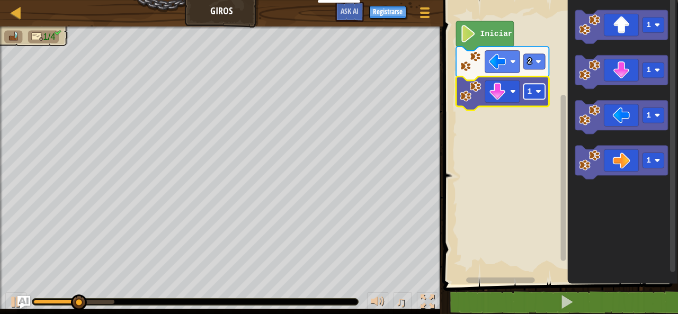
click at [533, 91] on rect "Espacio de trabajo de Blockly" at bounding box center [534, 91] width 22 height 15
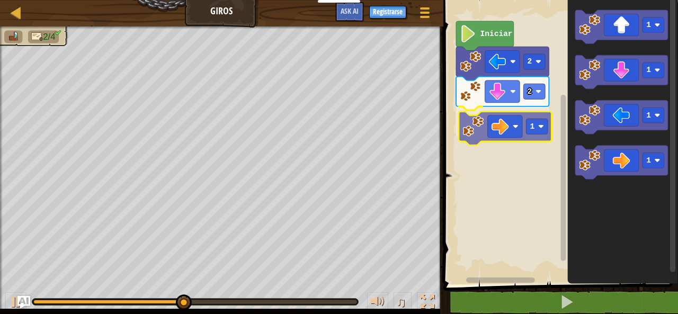
click at [482, 132] on div "Iniciar 2 2 1 1 1 1 1 1" at bounding box center [559, 140] width 238 height 290
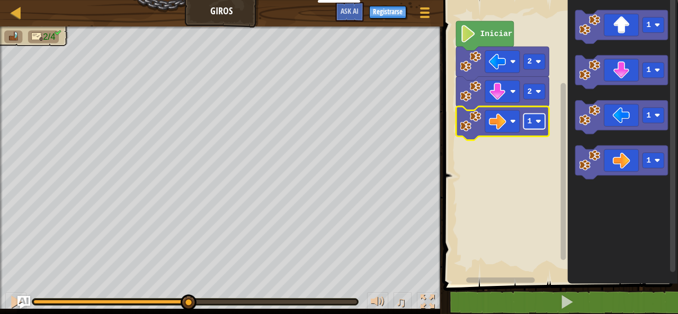
click at [533, 123] on rect "Espacio de trabajo de Blockly" at bounding box center [534, 121] width 22 height 15
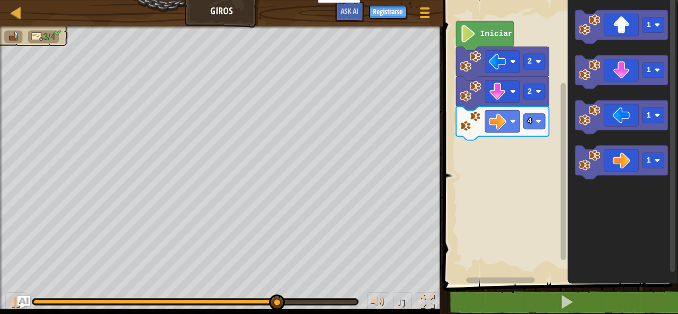
click at [500, 149] on div "Iniciar 2 2 4 1 1 1 1" at bounding box center [559, 140] width 238 height 290
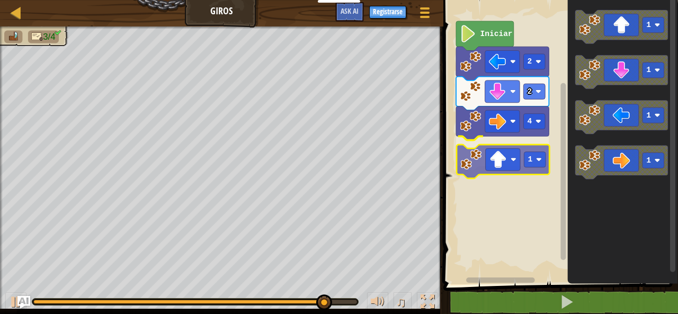
click at [487, 154] on div "Iniciar 2 2 4 1 1 1 1 1 1" at bounding box center [559, 140] width 238 height 290
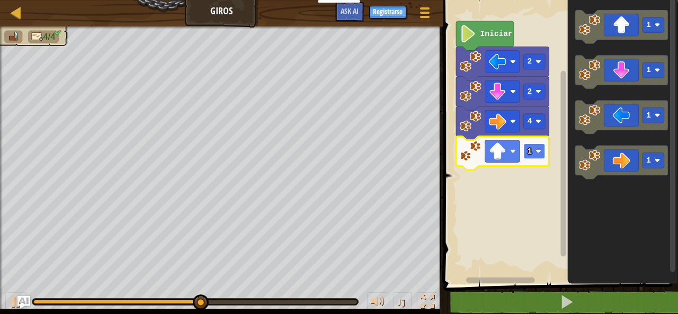
click at [533, 154] on rect "Espacio de trabajo de Blockly" at bounding box center [534, 151] width 22 height 15
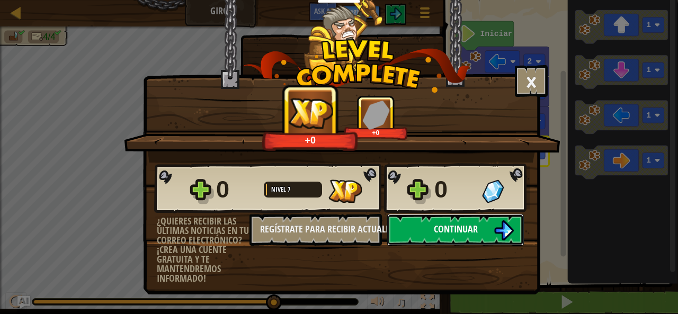
click at [508, 225] on img at bounding box center [504, 230] width 20 height 20
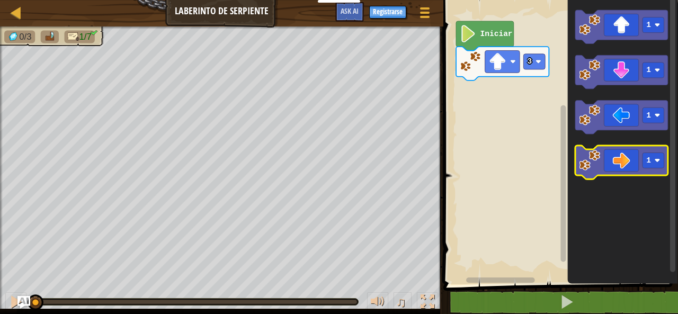
click at [604, 170] on icon "Espacio de trabajo de Blockly" at bounding box center [621, 163] width 93 height 34
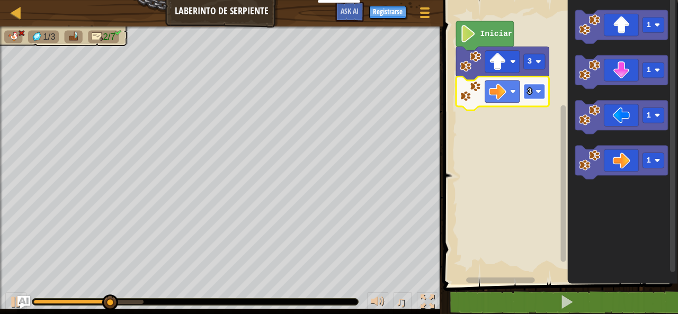
click at [533, 91] on rect "Espacio de trabajo de Blockly" at bounding box center [534, 91] width 22 height 15
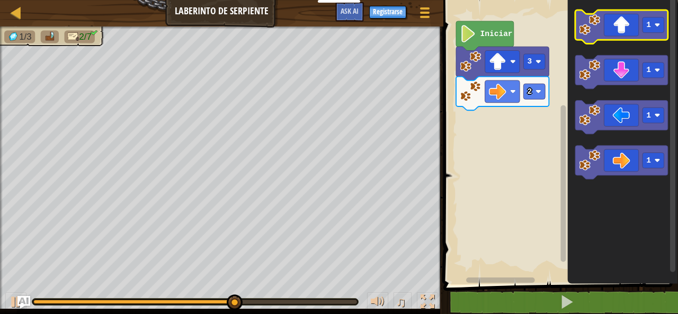
click at [631, 33] on icon "Espacio de trabajo de Blockly" at bounding box center [621, 27] width 93 height 34
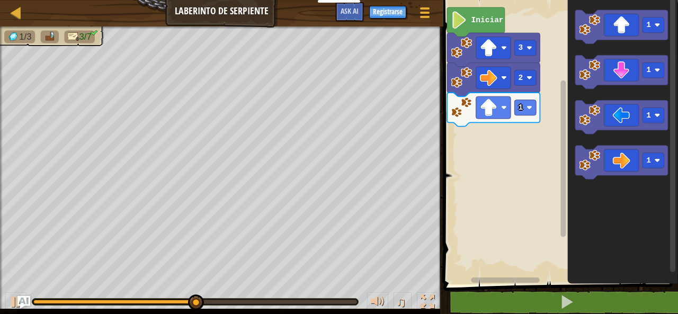
click at [534, 124] on rect "Espacio de trabajo de Blockly" at bounding box center [559, 140] width 238 height 290
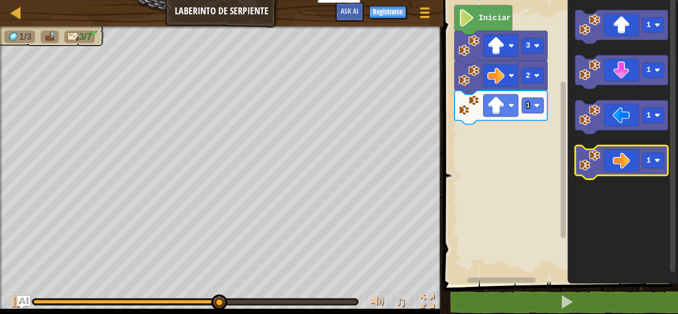
click at [624, 149] on icon "Espacio de trabajo de Blockly" at bounding box center [621, 163] width 93 height 34
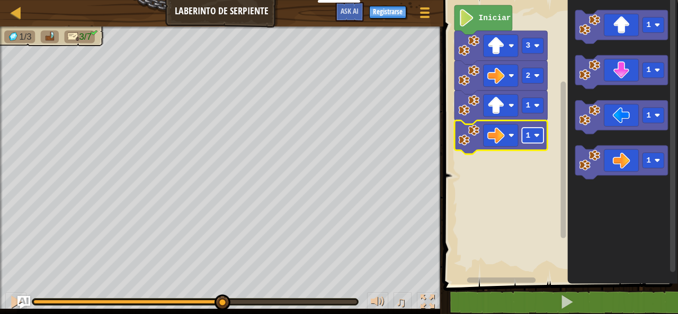
click at [539, 129] on rect "Espacio de trabajo de Blockly" at bounding box center [533, 135] width 22 height 15
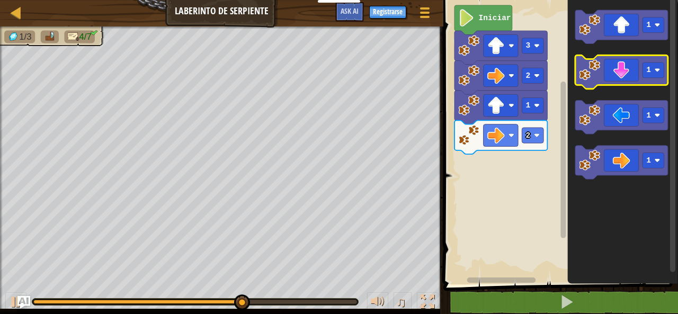
click at [615, 62] on icon "Espacio de trabajo de Blockly" at bounding box center [621, 73] width 93 height 34
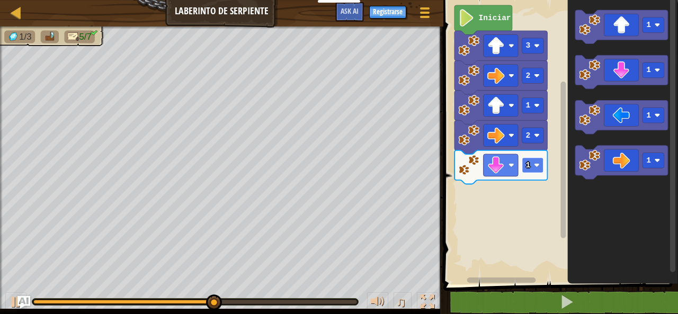
click at [536, 166] on image "Espacio de trabajo de Blockly" at bounding box center [537, 166] width 6 height 6
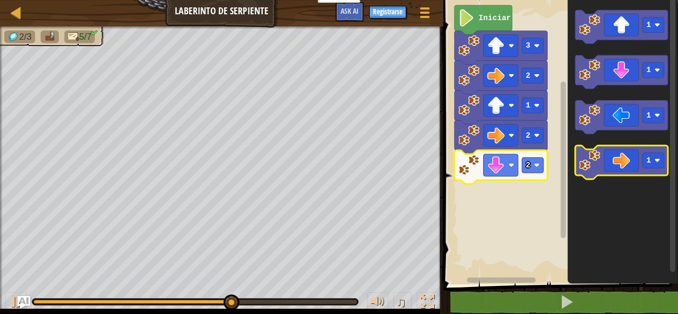
click at [619, 147] on icon "Espacio de trabajo de Blockly" at bounding box center [621, 163] width 93 height 34
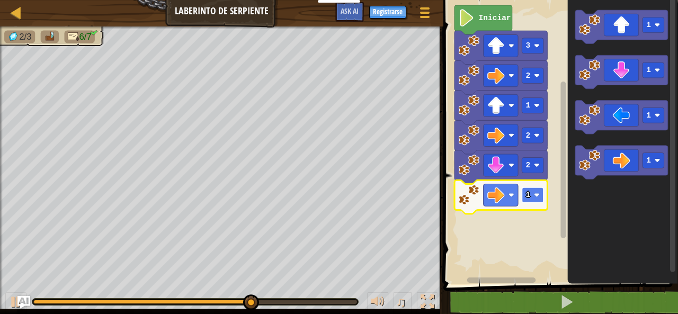
click at [535, 200] on rect "Espacio de trabajo de Blockly" at bounding box center [533, 194] width 22 height 15
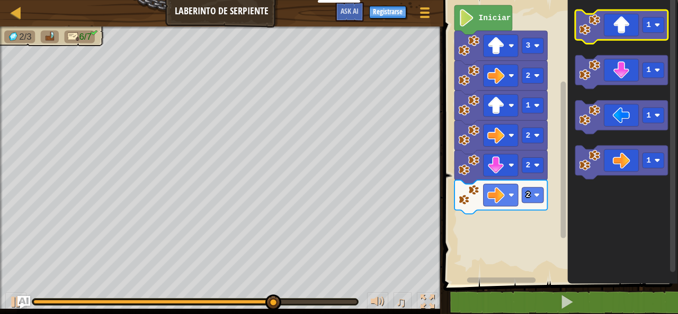
click at [622, 36] on icon "Espacio de trabajo de Blockly" at bounding box center [621, 27] width 93 height 34
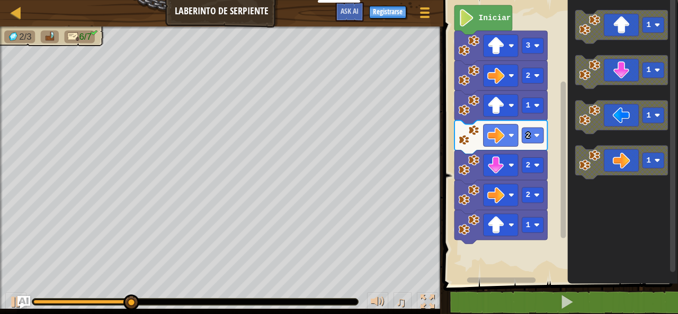
click at [530, 233] on icon "Espacio de trabajo de Blockly" at bounding box center [500, 227] width 93 height 34
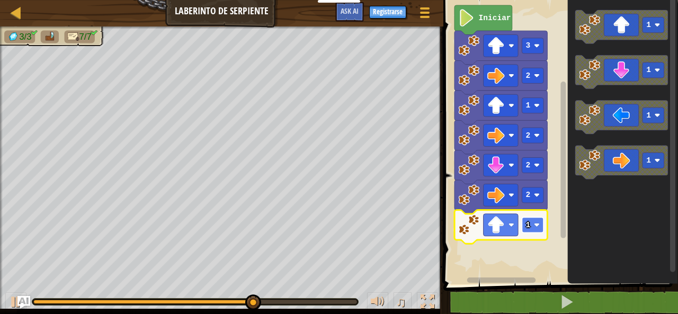
click at [534, 222] on image "Espacio de trabajo de Blockly" at bounding box center [537, 225] width 6 height 6
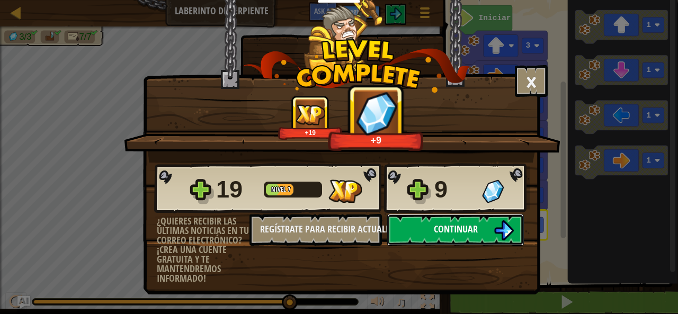
click at [454, 222] on button "Continuar" at bounding box center [455, 230] width 137 height 32
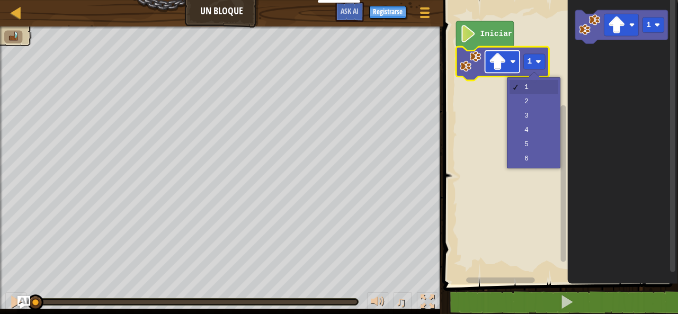
click at [539, 65] on g "1" at bounding box center [534, 61] width 22 height 15
click at [539, 65] on rect "Espacio de trabajo de Blockly" at bounding box center [534, 61] width 22 height 15
click at [538, 65] on rect "Espacio de trabajo de Blockly" at bounding box center [534, 61] width 22 height 15
click at [507, 61] on rect "Espacio de trabajo de Blockly" at bounding box center [502, 61] width 34 height 22
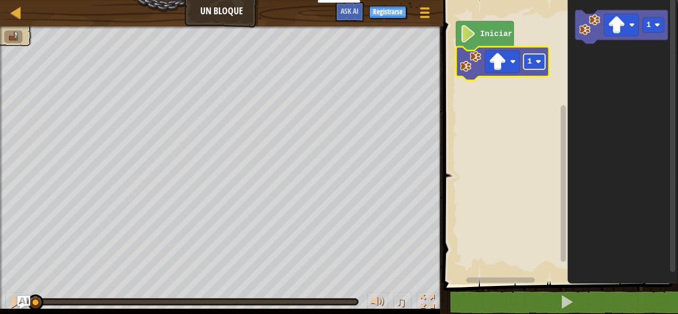
click at [533, 65] on rect "Espacio de trabajo de Blockly" at bounding box center [534, 61] width 22 height 15
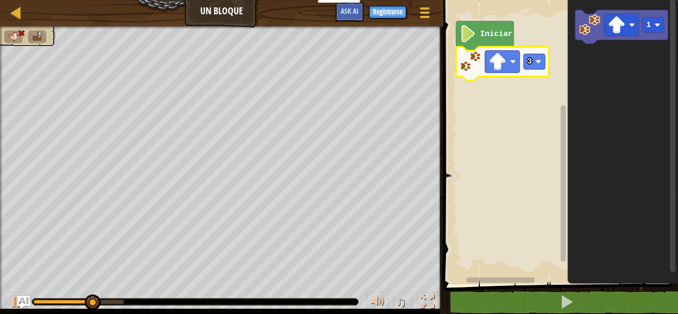
click at [536, 70] on icon "Espacio de trabajo de Blockly" at bounding box center [502, 64] width 93 height 34
click at [536, 58] on rect "Espacio de trabajo de Blockly" at bounding box center [534, 61] width 22 height 15
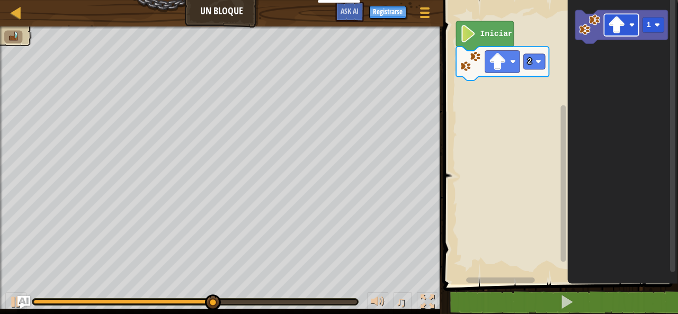
click at [597, 49] on icon "1" at bounding box center [622, 140] width 111 height 290
click at [625, 29] on image "Espacio de trabajo de Blockly" at bounding box center [615, 24] width 17 height 17
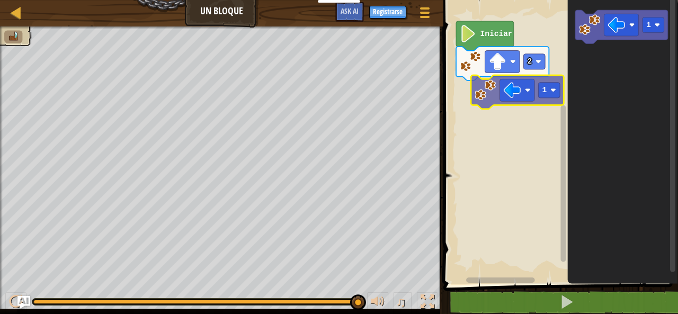
click at [498, 93] on div "Iniciar 2 1 1" at bounding box center [559, 140] width 238 height 290
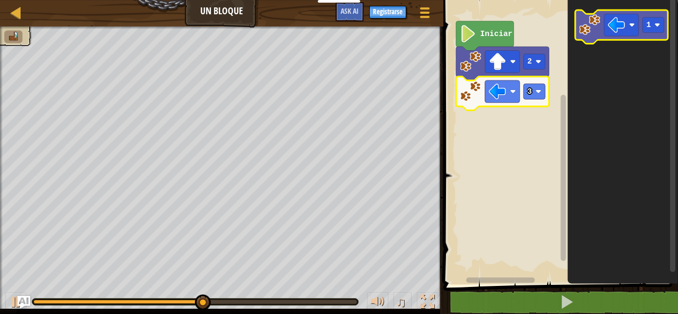
click at [596, 32] on image "Espacio de trabajo de Blockly" at bounding box center [589, 24] width 21 height 21
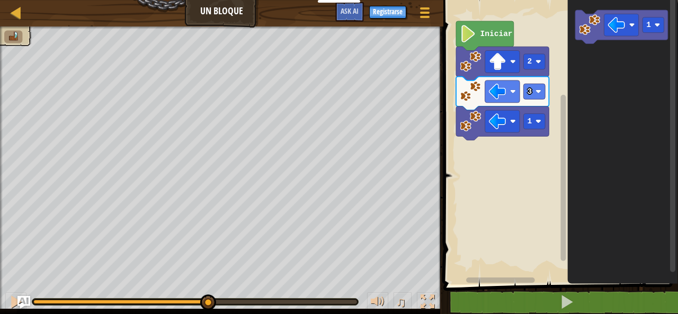
click at [572, 76] on icon "Espacio de trabajo de Blockly" at bounding box center [622, 140] width 111 height 290
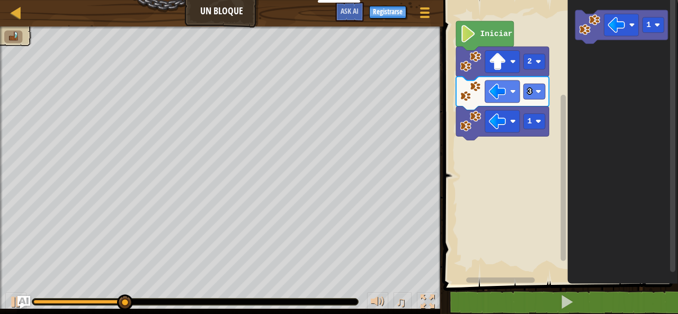
click at [538, 112] on div "Iniciar 2 3 1 1" at bounding box center [559, 140] width 238 height 290
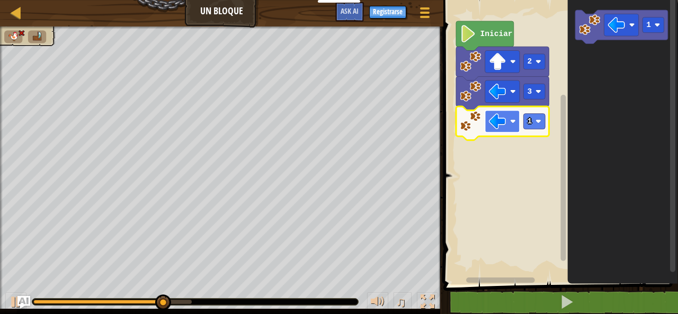
click at [518, 122] on rect "Espacio de trabajo de Blockly" at bounding box center [502, 121] width 34 height 22
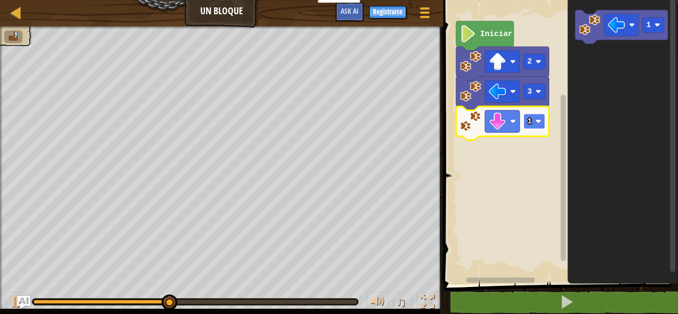
click at [534, 121] on rect "Espacio de trabajo de Blockly" at bounding box center [534, 121] width 22 height 15
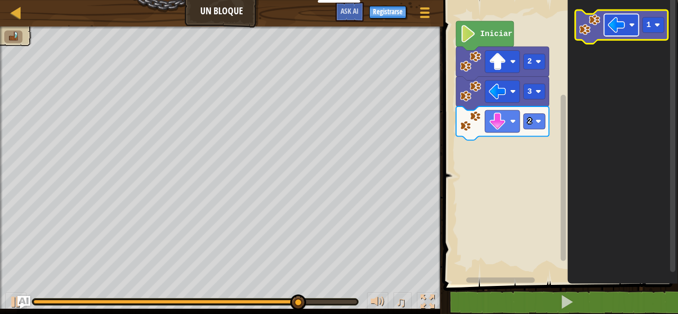
click at [631, 26] on image "Espacio de trabajo de Blockly" at bounding box center [632, 25] width 6 height 6
click at [578, 19] on icon "Espacio de trabajo de Blockly" at bounding box center [621, 27] width 93 height 34
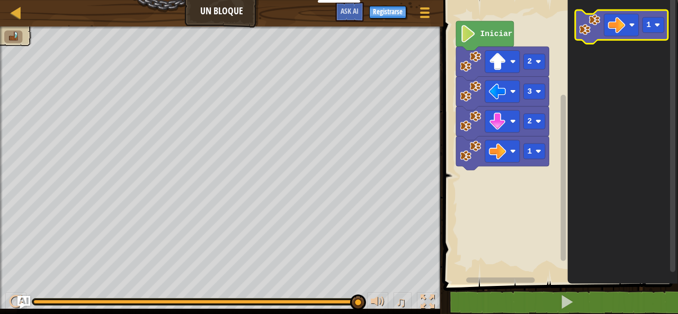
click at [578, 23] on icon "Espacio de trabajo de Blockly" at bounding box center [621, 27] width 93 height 34
click at [578, 24] on icon "Espacio de trabajo de Blockly" at bounding box center [621, 27] width 93 height 34
click at [572, 37] on icon "1" at bounding box center [622, 140] width 111 height 290
click at [572, 39] on icon "Espacio de trabajo de Blockly" at bounding box center [622, 140] width 111 height 290
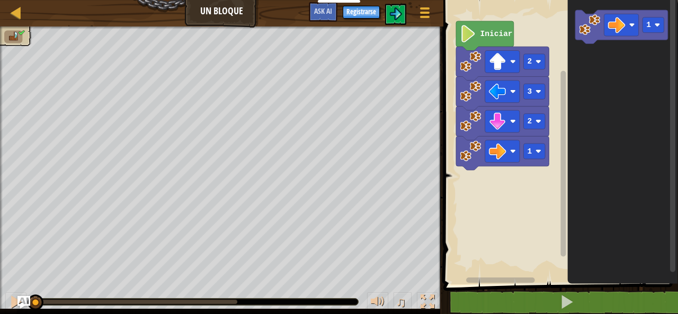
click at [531, 223] on rect "Espacio de trabajo de Blockly" at bounding box center [559, 140] width 238 height 290
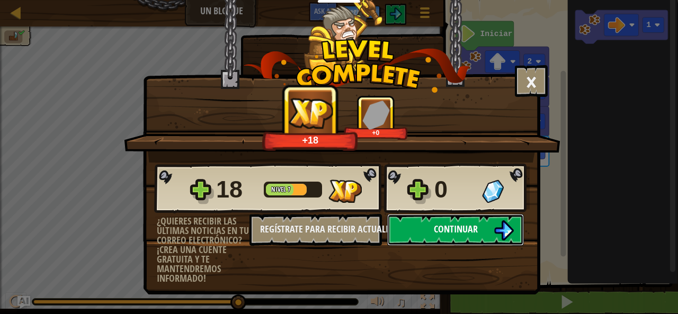
click at [440, 233] on span "Continuar" at bounding box center [456, 228] width 44 height 13
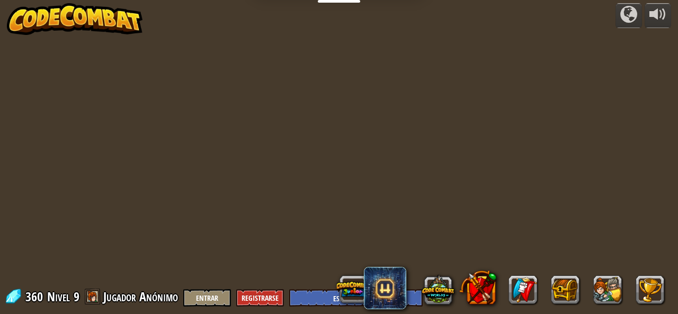
select select "es-ES"
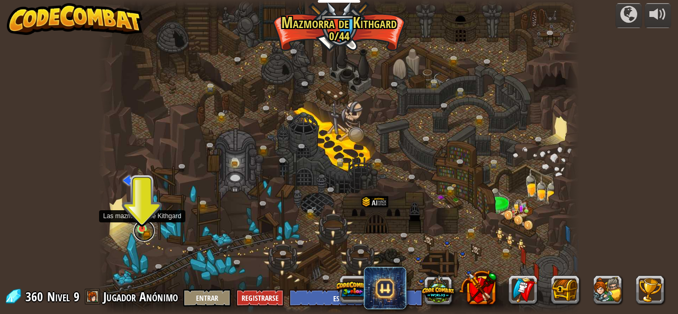
click at [136, 231] on link at bounding box center [143, 230] width 21 height 21
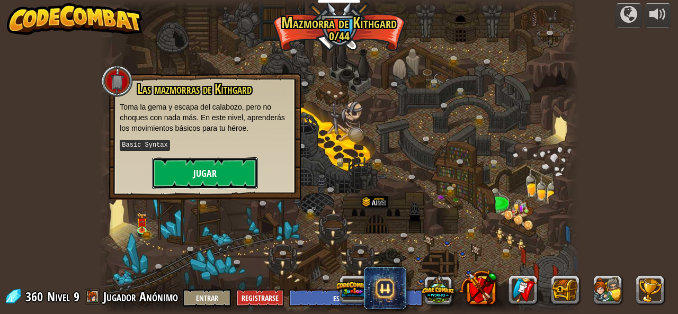
click at [182, 166] on button "Jugar" at bounding box center [205, 173] width 106 height 32
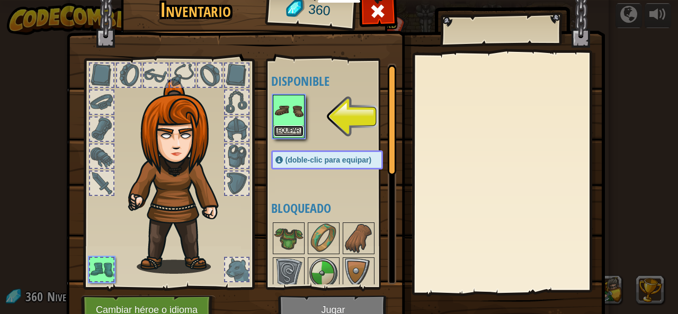
click at [286, 129] on button "Equipar" at bounding box center [289, 131] width 30 height 11
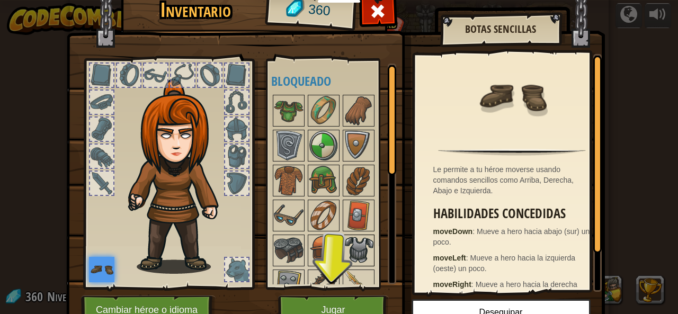
click at [362, 247] on img at bounding box center [359, 251] width 30 height 30
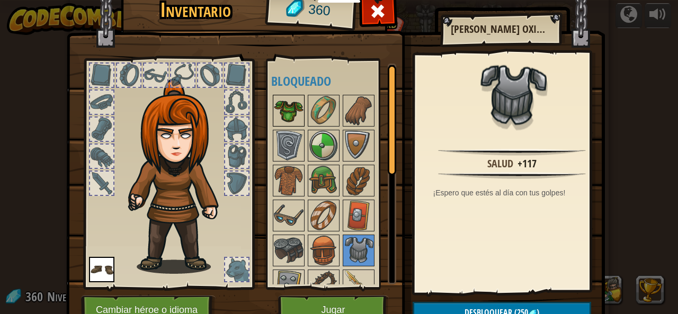
click at [291, 111] on img at bounding box center [289, 111] width 30 height 30
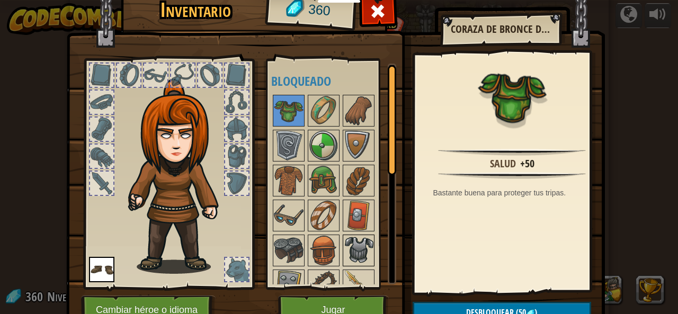
click at [360, 245] on img at bounding box center [359, 251] width 30 height 30
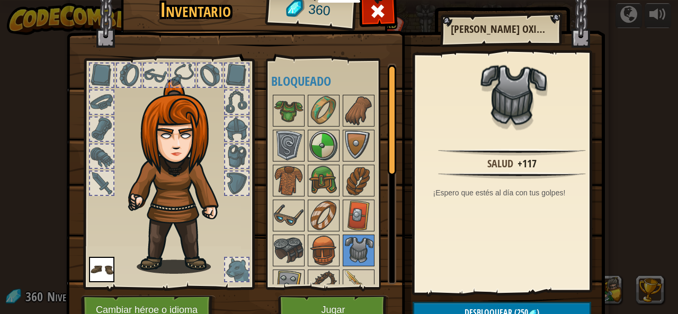
click at [182, 253] on img at bounding box center [180, 176] width 114 height 195
click at [225, 269] on div at bounding box center [236, 269] width 23 height 23
